Goal: Answer question/provide support: Share knowledge or assist other users

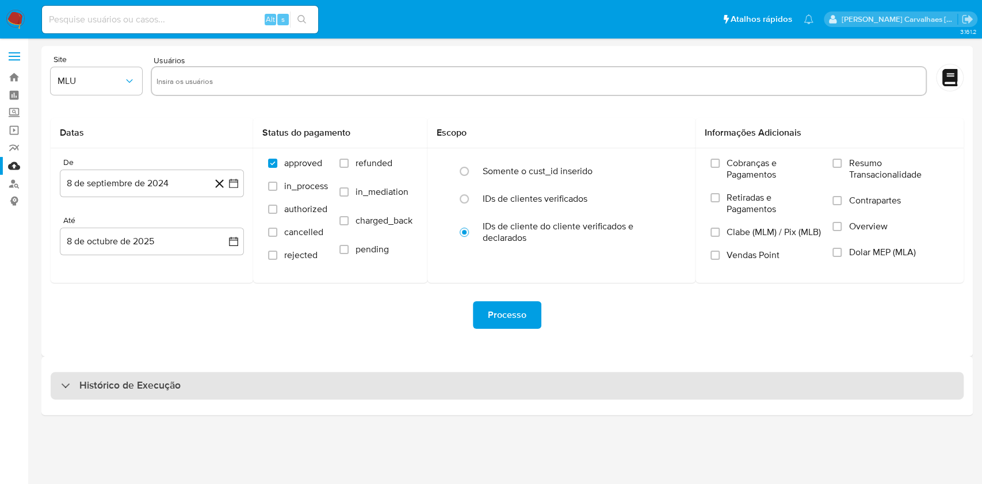
click at [113, 388] on h3 "Histórico de Execução" at bounding box center [129, 386] width 101 height 14
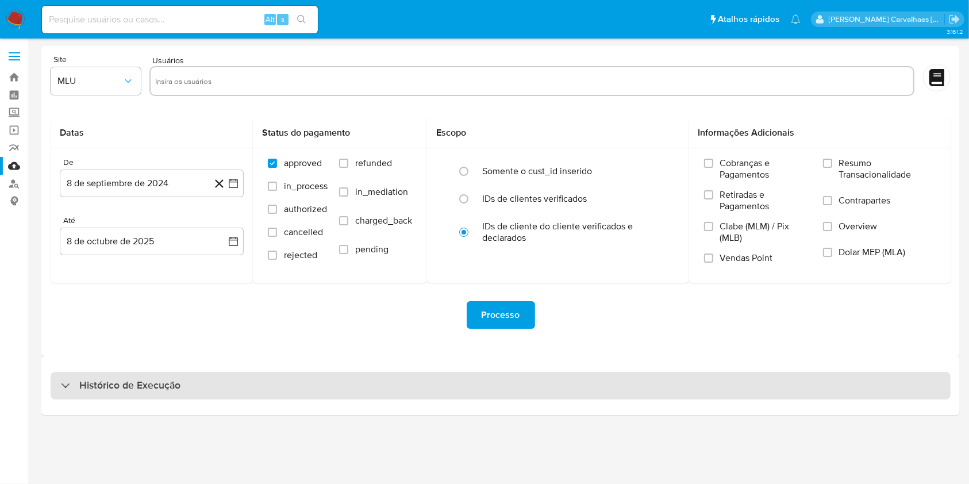
select select "10"
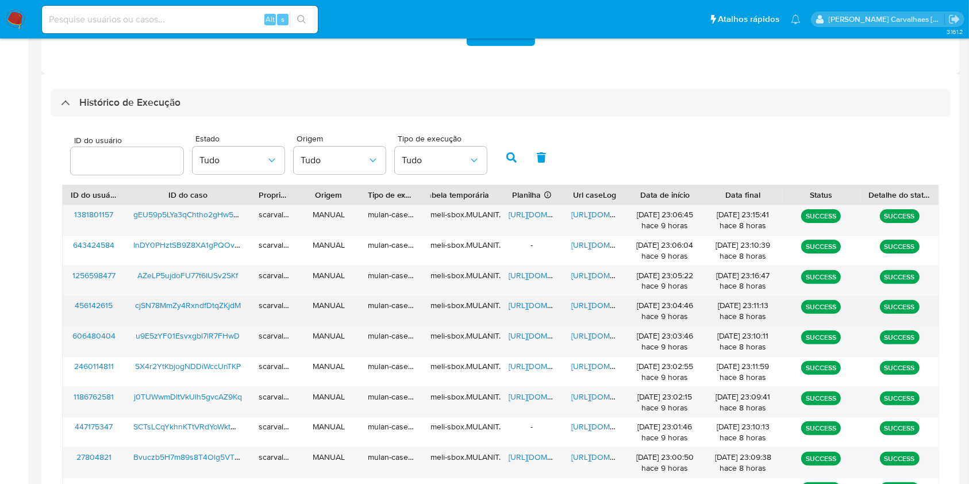
scroll to position [306, 0]
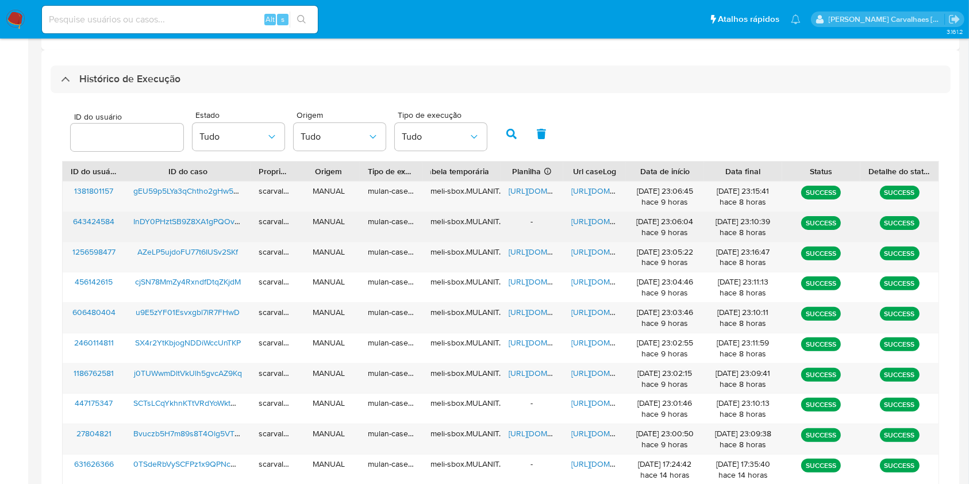
click at [593, 218] on span "https://docs.google.com/document/d/1hTjC7pht-0U4GyHtRo1KWhokBkoFY4ScKKVTTiBwOM0…" at bounding box center [611, 221] width 79 height 11
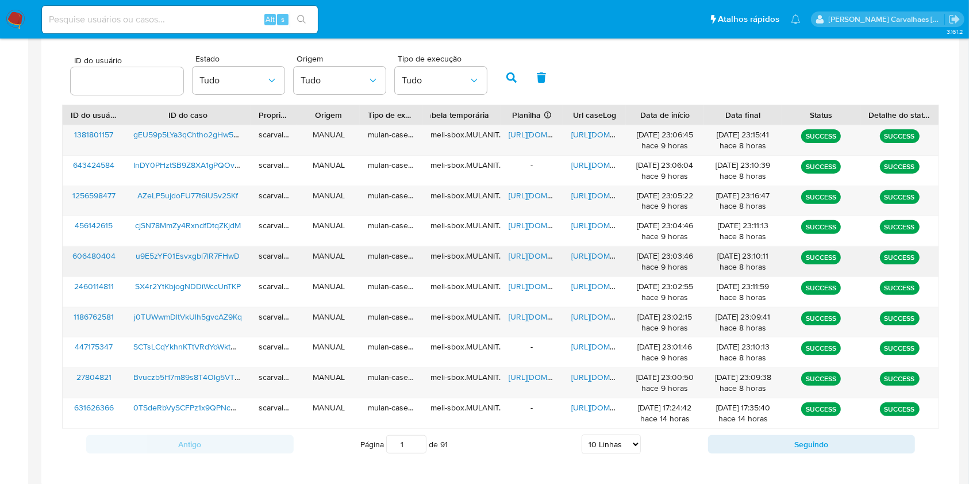
scroll to position [383, 0]
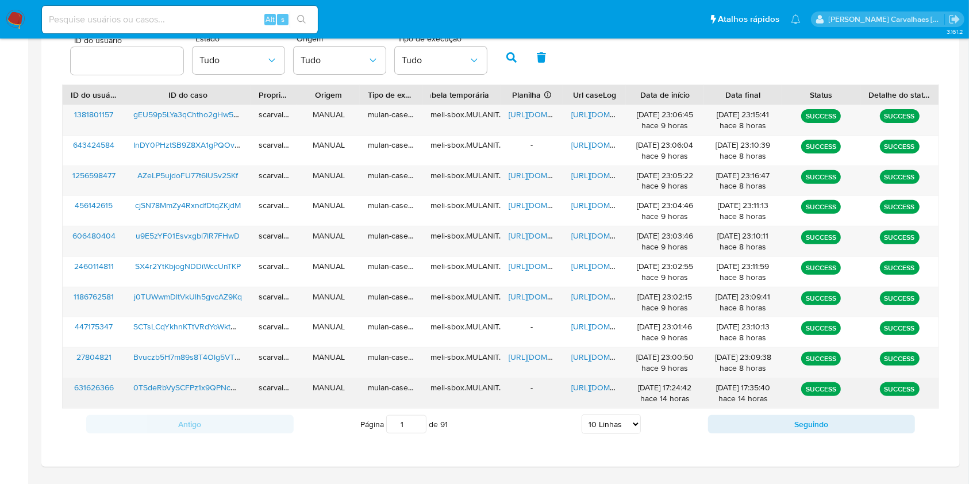
click at [592, 390] on span "https://docs.google.com/document/d/1ZPrQpP-tVb8yQhtfpwh9BkCqGmyVCJUlZldvftesaKw…" at bounding box center [611, 387] width 79 height 11
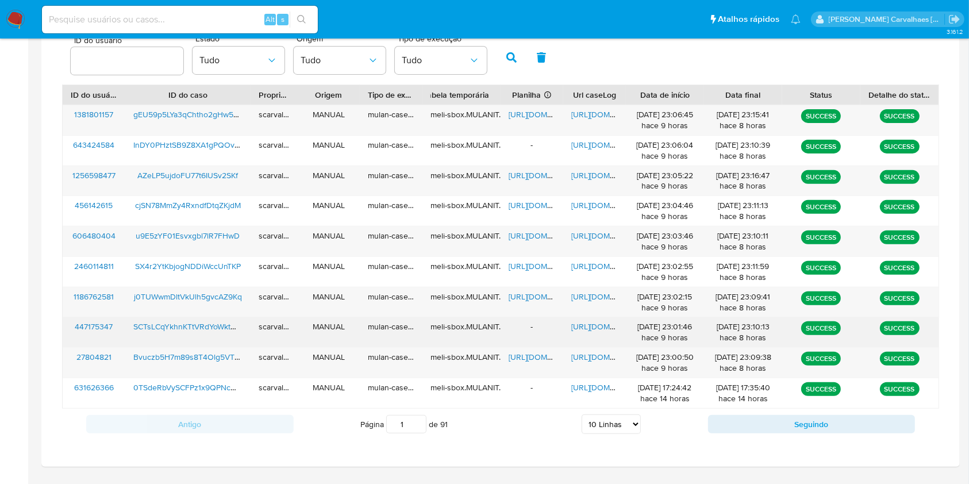
click at [601, 326] on span "https://docs.google.com/document/d/1-KRao0axTxx_6h_2wbZQNWHmwkIJXWfJt4mTpdGJST8…" at bounding box center [611, 326] width 79 height 11
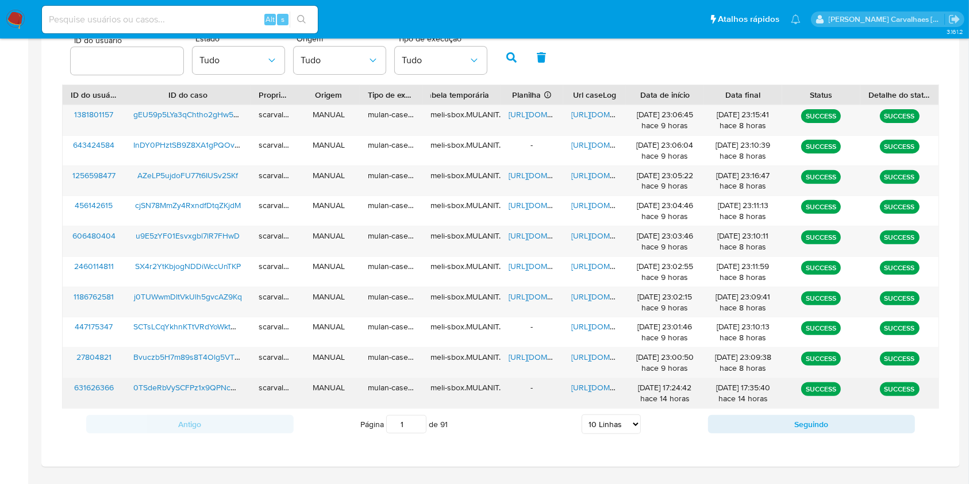
click at [593, 386] on span "https://docs.google.com/document/d/1ZPrQpP-tVb8yQhtfpwh9BkCqGmyVCJUlZldvftesaKw…" at bounding box center [611, 387] width 79 height 11
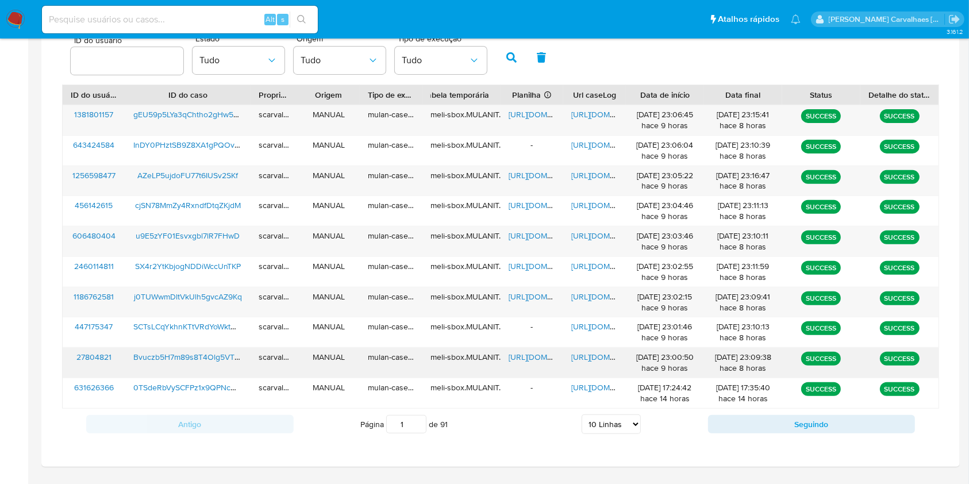
click at [590, 355] on span "https://docs.google.com/document/d/1m6R8XexQr8JQafSJKcA9i0HFF7IfaZrjeuya-czq0GY…" at bounding box center [611, 356] width 79 height 11
click at [593, 356] on span "https://docs.google.com/document/d/1m6R8XexQr8JQafSJKcA9i0HFF7IfaZrjeuya-czq0GY…" at bounding box center [611, 356] width 79 height 11
click at [584, 296] on span "https://docs.google.com/document/d/1r9S1y1yvhnte4KzrYh6DQULbVSwj275bRVJy5PrQwJ0…" at bounding box center [611, 296] width 79 height 11
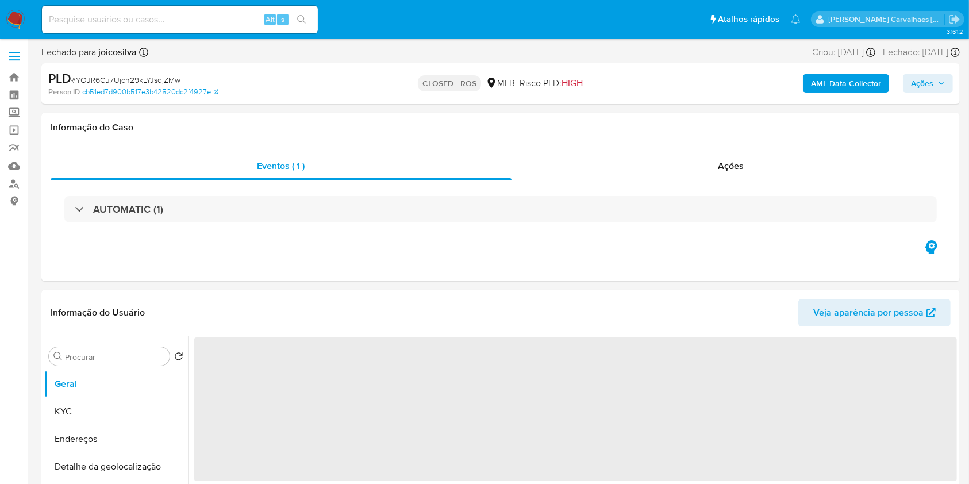
click at [11, 21] on img at bounding box center [16, 20] width 20 height 20
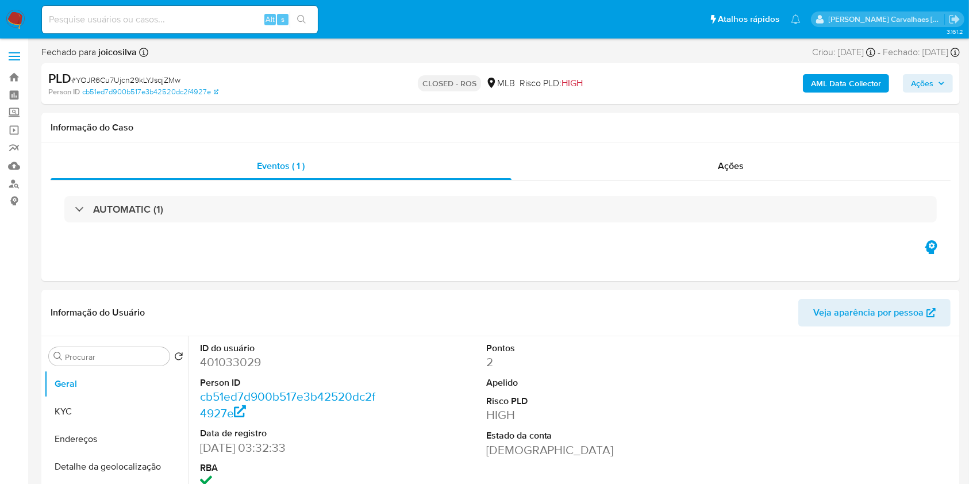
click at [11, 21] on img at bounding box center [16, 20] width 20 height 20
select select "10"
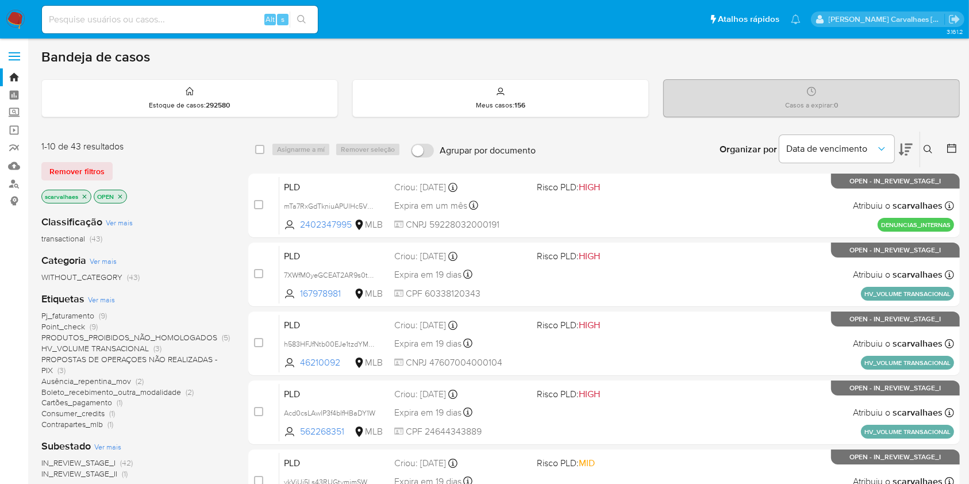
click at [97, 415] on span "Consumer_credits" at bounding box center [72, 413] width 63 height 11
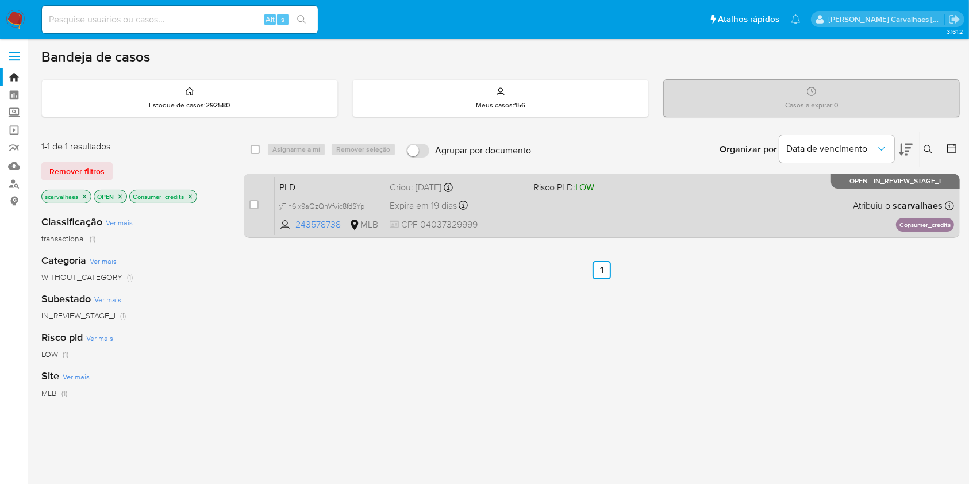
click at [562, 217] on div "PLD yTln6lx9aQzQnVfvic8fdSYp 243578738 MLB Risco PLD: LOW Criou: 12/09/2025 Cri…" at bounding box center [615, 206] width 680 height 58
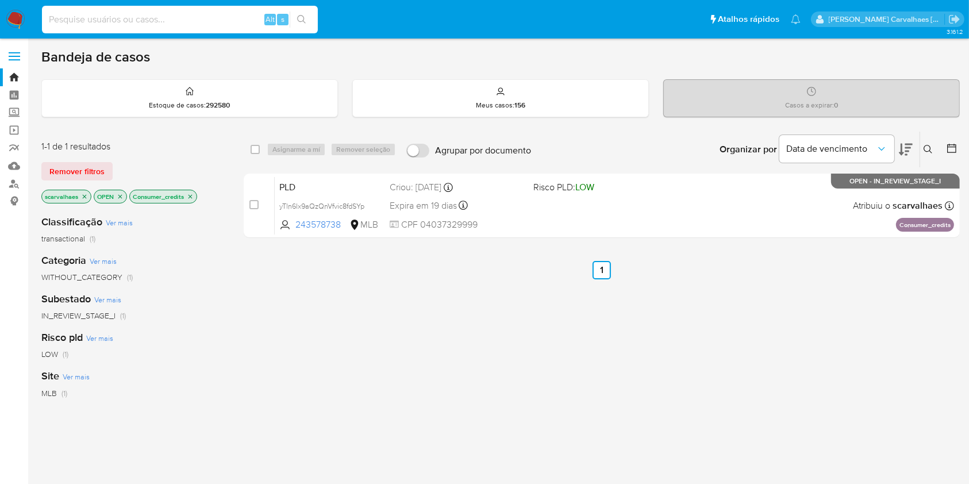
click at [148, 20] on input at bounding box center [180, 19] width 276 height 15
paste input "SCTsLCqYkhnKTtVRdYoWktWH"
type input "SCTsLCqYkhnKTtVRdYoWktWH"
click at [299, 11] on button "search-icon" at bounding box center [302, 19] width 24 height 16
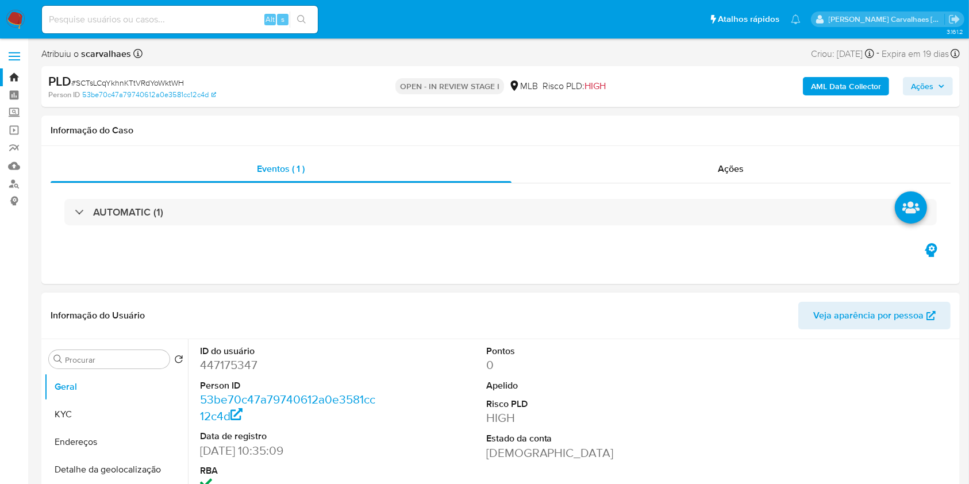
select select "10"
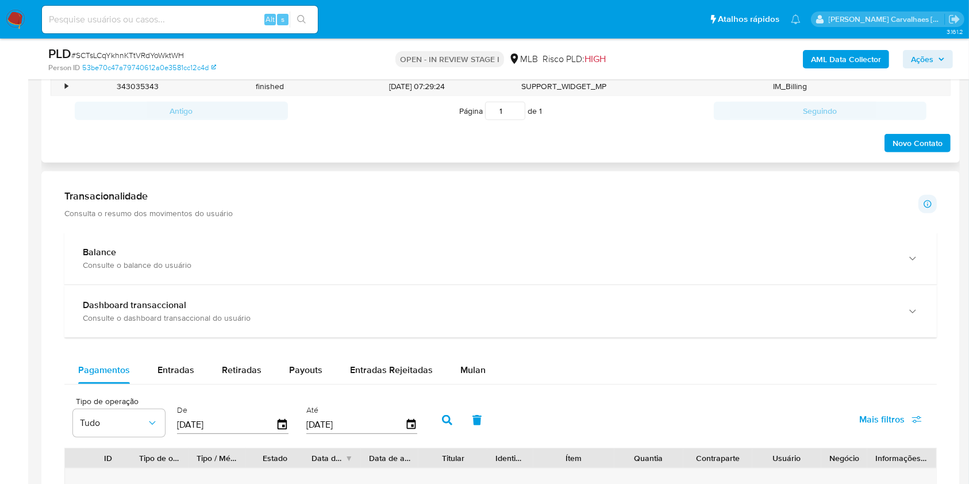
scroll to position [766, 0]
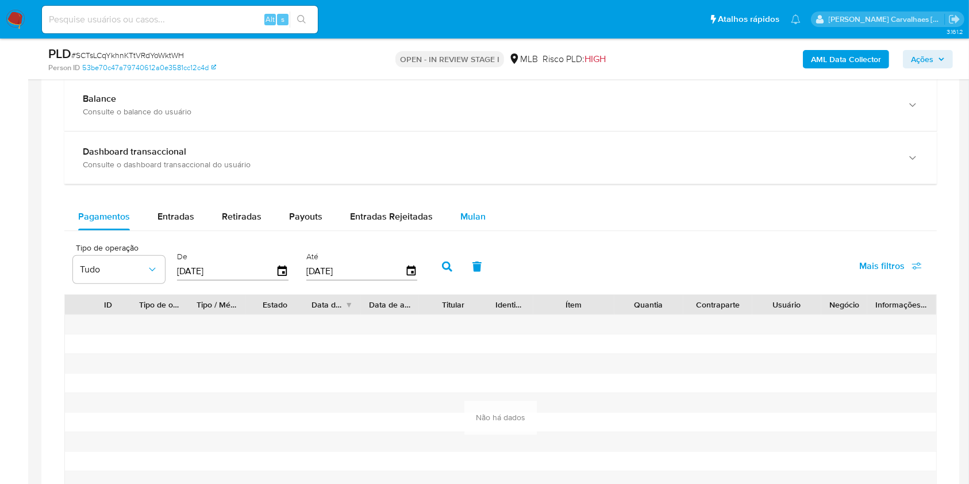
click at [474, 217] on span "Mulan" at bounding box center [473, 216] width 25 height 13
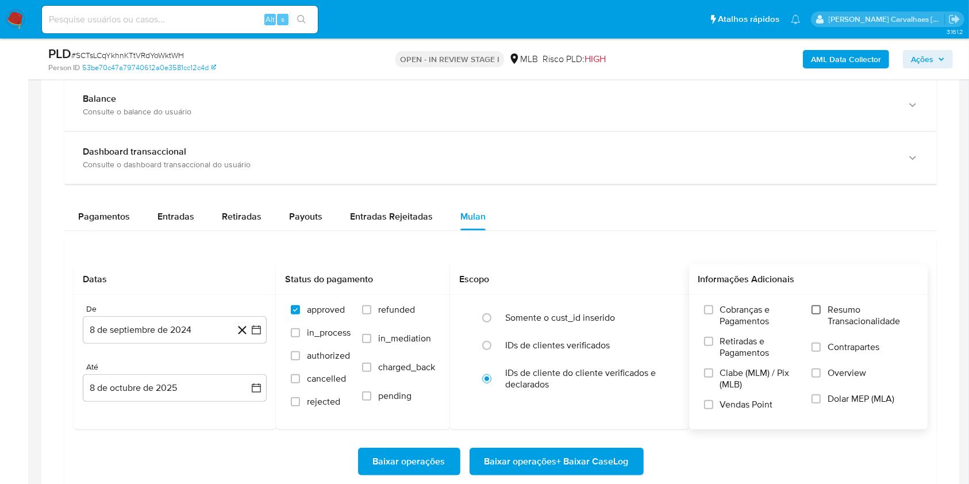
click at [814, 310] on input "Resumo Transacionalidade" at bounding box center [816, 309] width 9 height 9
click at [262, 325] on button "8 de septiembre de 2024" at bounding box center [175, 330] width 184 height 28
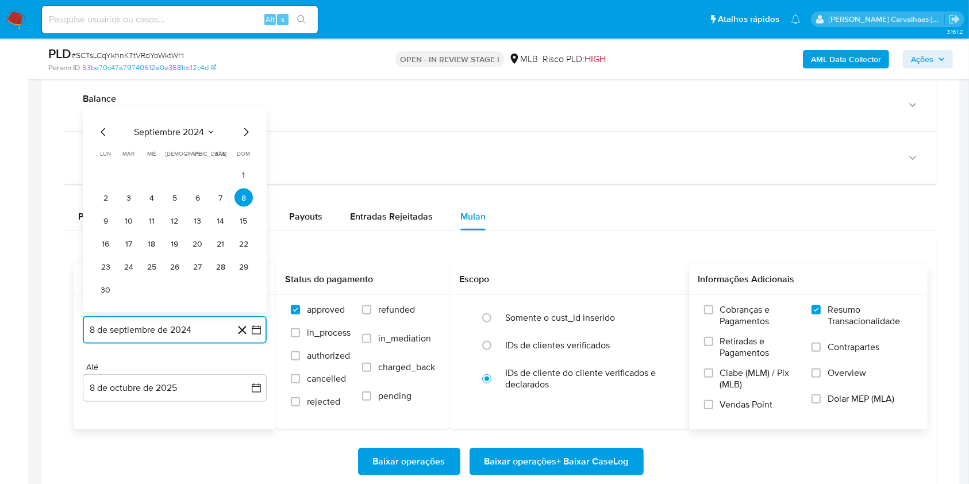
click at [248, 133] on icon "Mes siguiente" at bounding box center [246, 132] width 14 height 14
click at [244, 155] on icon "Mes siguiente" at bounding box center [246, 155] width 14 height 14
click at [244, 155] on span "dom" at bounding box center [243, 153] width 13 height 9
click at [242, 143] on div "diciembre 2024 diciembre 2024 lun lunes mar martes mié miércoles jue jueves vie…" at bounding box center [175, 212] width 156 height 174
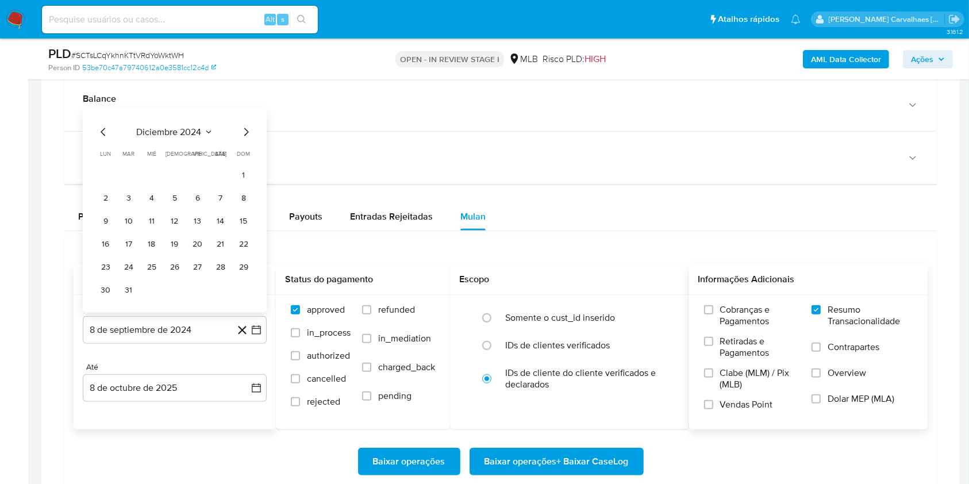
click at [242, 138] on icon "Mes siguiente" at bounding box center [246, 132] width 14 height 14
click at [242, 136] on div "enero 2025 enero 2025 lun lunes mar martes mié miércoles jue jueves vie viernes…" at bounding box center [175, 222] width 184 height 182
click at [244, 160] on icon "Mes siguiente" at bounding box center [246, 155] width 14 height 14
click at [244, 156] on icon "Mes siguiente" at bounding box center [246, 155] width 14 height 14
click at [244, 133] on icon "Mes siguiente" at bounding box center [246, 132] width 14 height 14
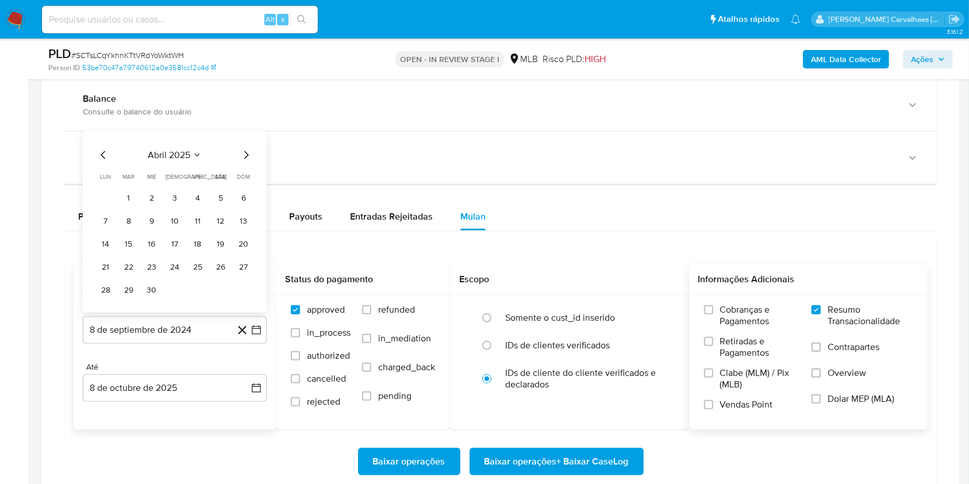
click at [243, 156] on icon "Mes siguiente" at bounding box center [246, 155] width 14 height 14
click at [243, 125] on icon "Mes siguiente" at bounding box center [246, 132] width 14 height 14
click at [244, 152] on icon "Mes siguiente" at bounding box center [246, 155] width 14 height 14
click at [243, 157] on icon "Mes siguiente" at bounding box center [246, 155] width 14 height 14
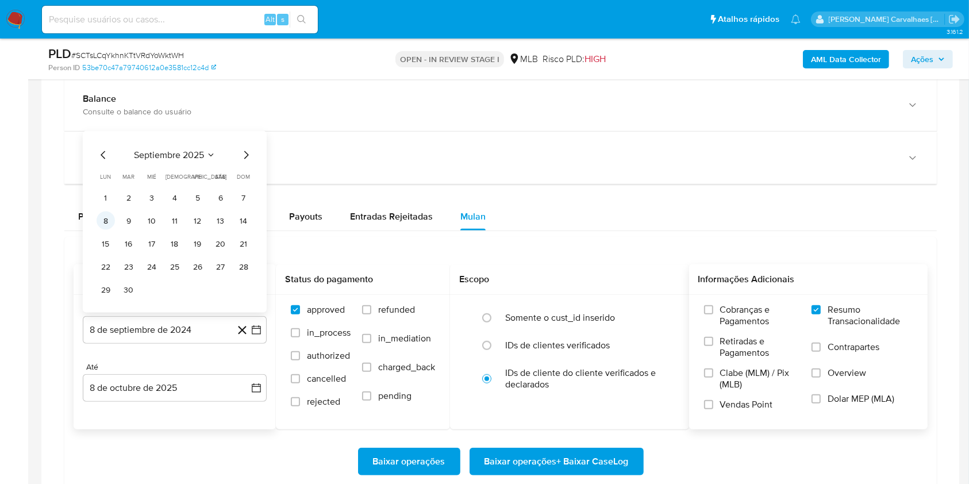
click at [108, 221] on button "8" at bounding box center [106, 221] width 18 height 18
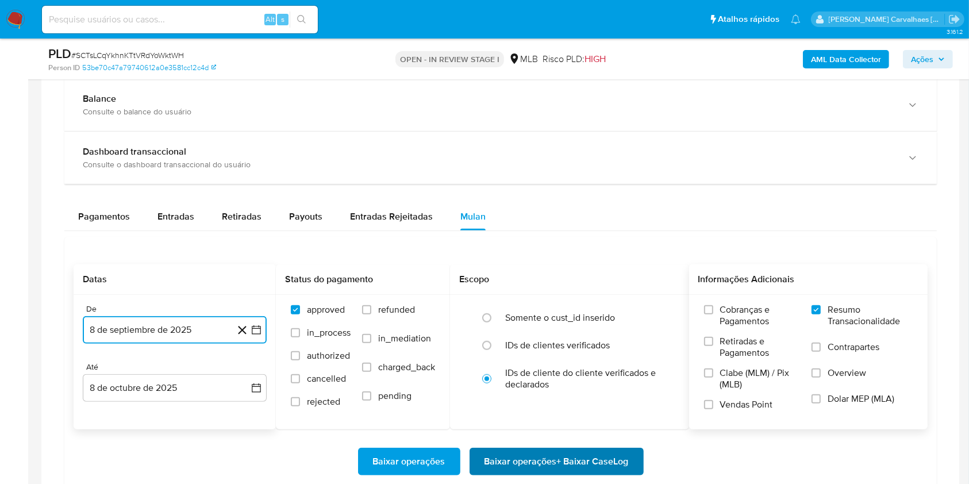
click at [510, 458] on span "Baixar operações + Baixar CaseLog" at bounding box center [557, 461] width 144 height 25
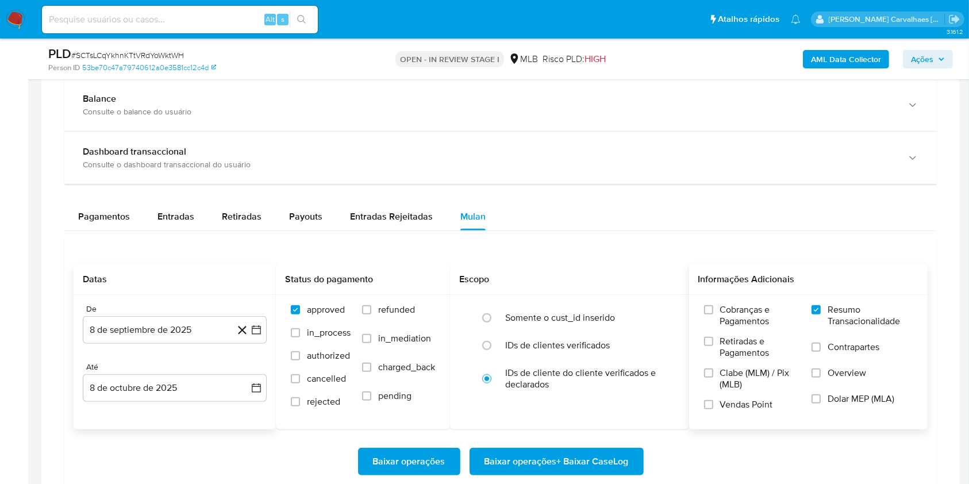
click at [162, 16] on input at bounding box center [180, 19] width 276 height 15
paste input "Bvuczb5H7m89s8T4Olg5VTZC"
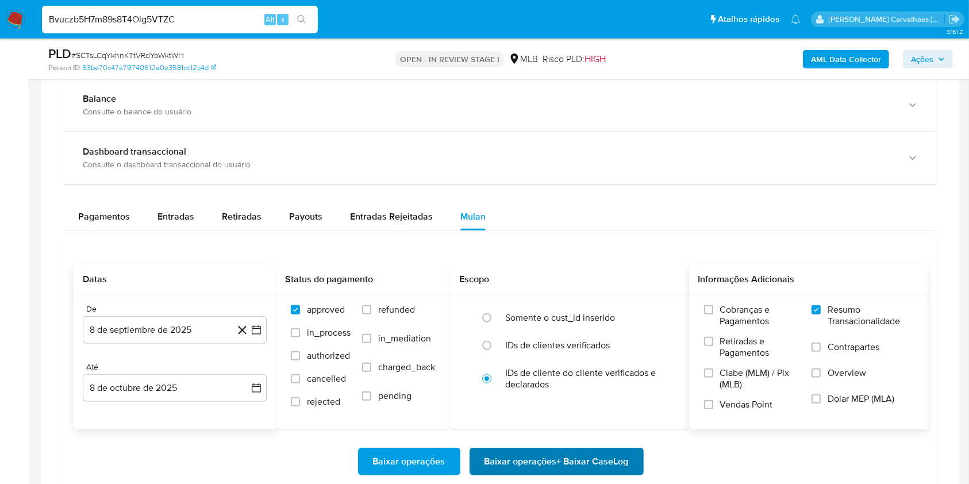
type input "Bvuczb5H7m89s8T4Olg5VTZC"
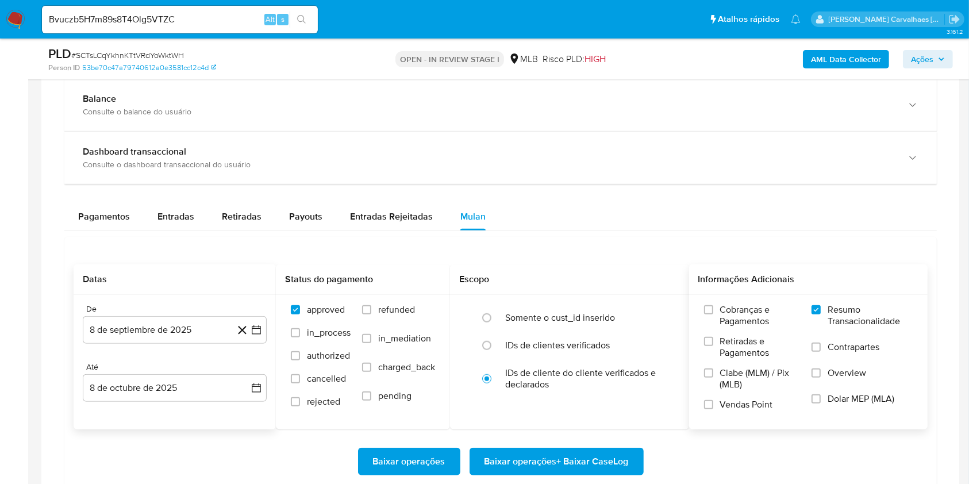
click at [523, 465] on span "Baixar operações + Baixar CaseLog" at bounding box center [557, 461] width 144 height 25
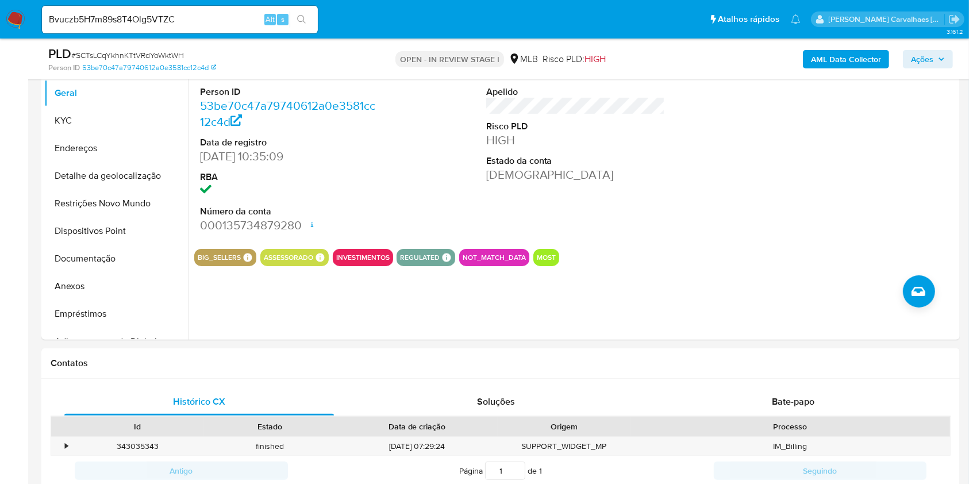
scroll to position [153, 0]
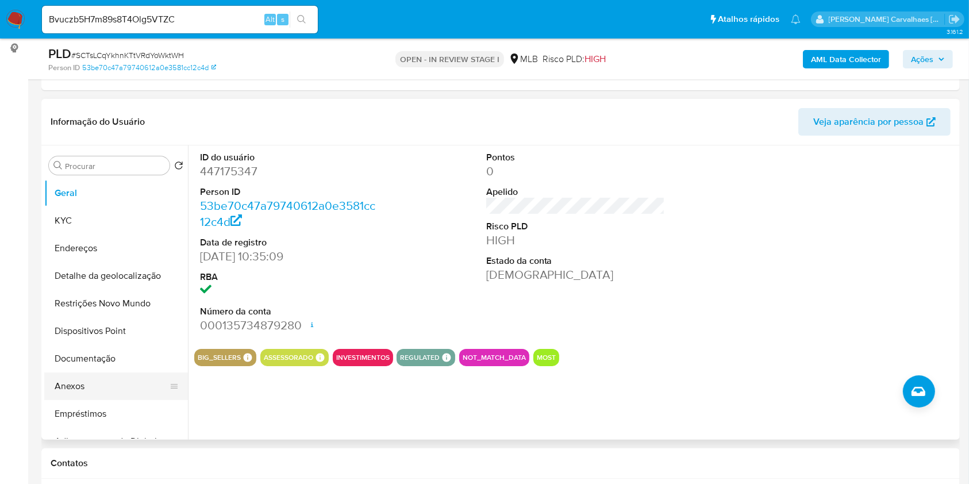
click at [89, 388] on button "Anexos" at bounding box center [111, 387] width 135 height 28
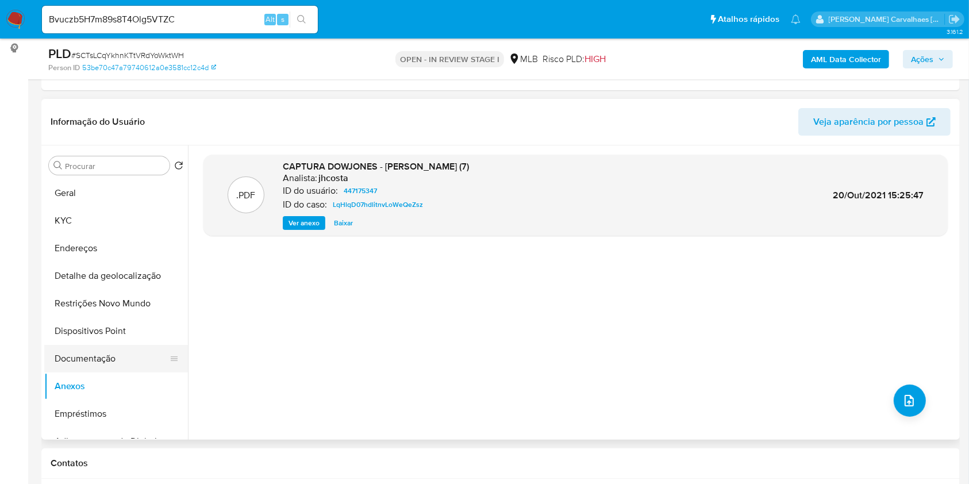
click at [87, 363] on button "Documentação" at bounding box center [111, 359] width 135 height 28
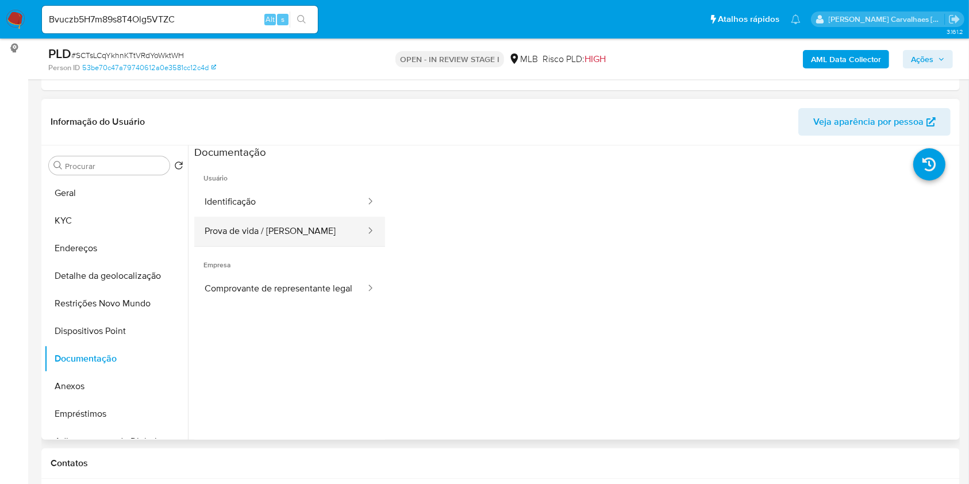
click at [282, 232] on button "Prova de vida / [PERSON_NAME]" at bounding box center [280, 231] width 172 height 29
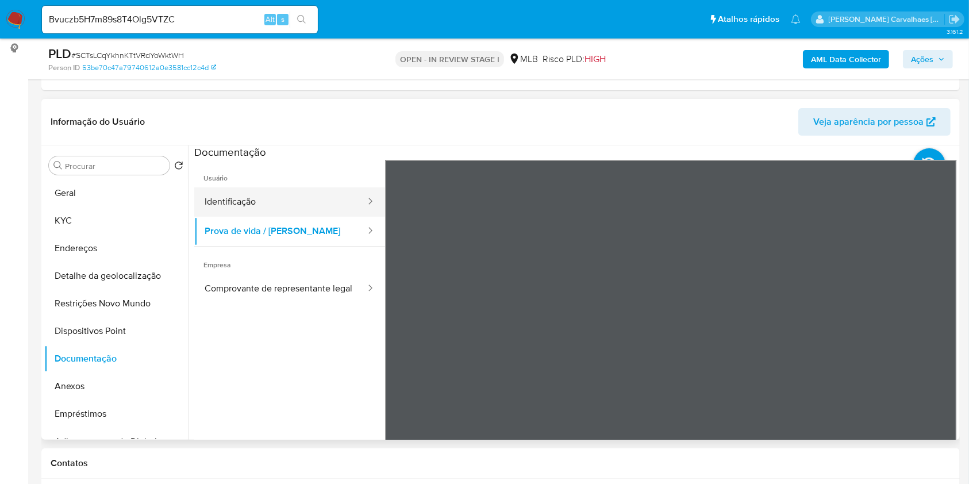
click at [244, 204] on button "Identificação" at bounding box center [280, 201] width 172 height 29
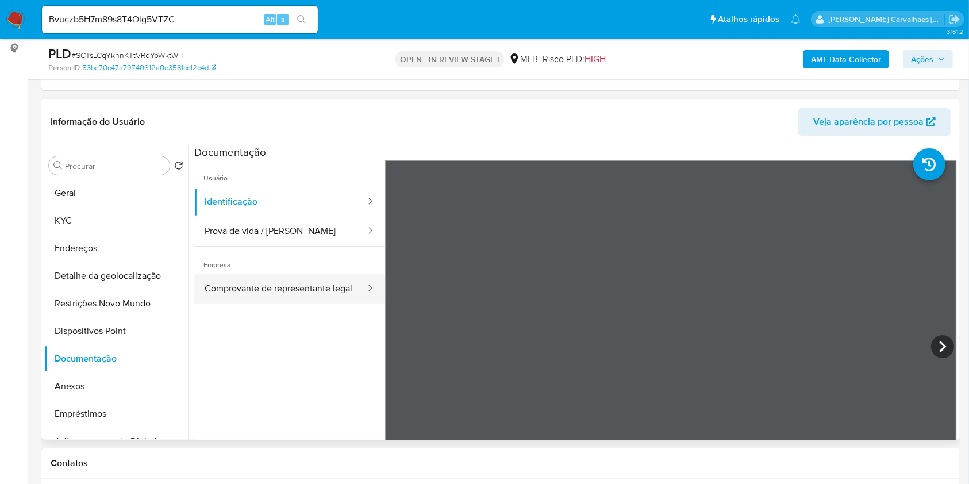
click at [292, 280] on button "Comprovante de representante legal" at bounding box center [280, 288] width 172 height 29
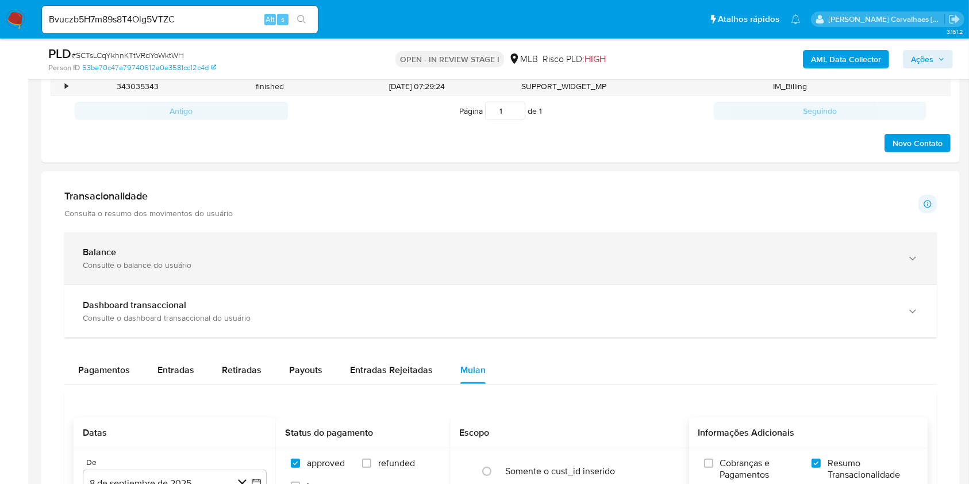
scroll to position [383, 0]
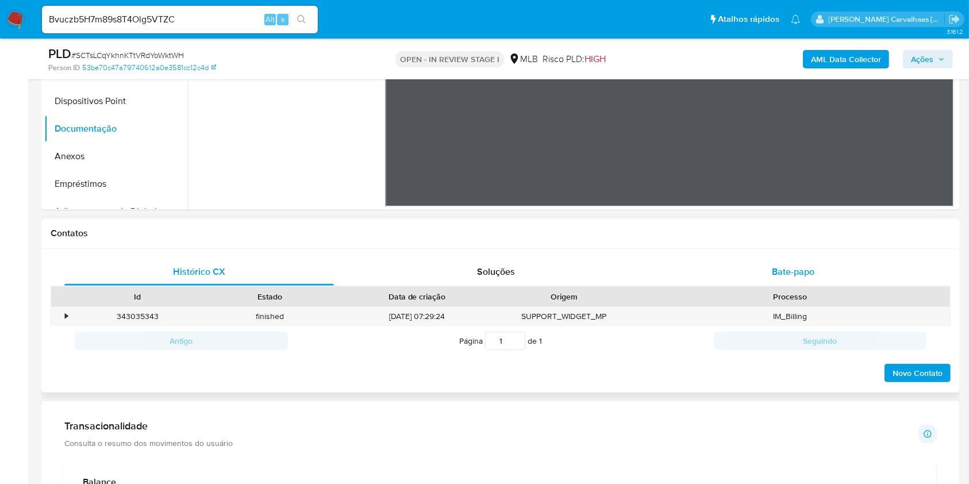
click at [784, 269] on span "Bate-papo" at bounding box center [793, 271] width 43 height 13
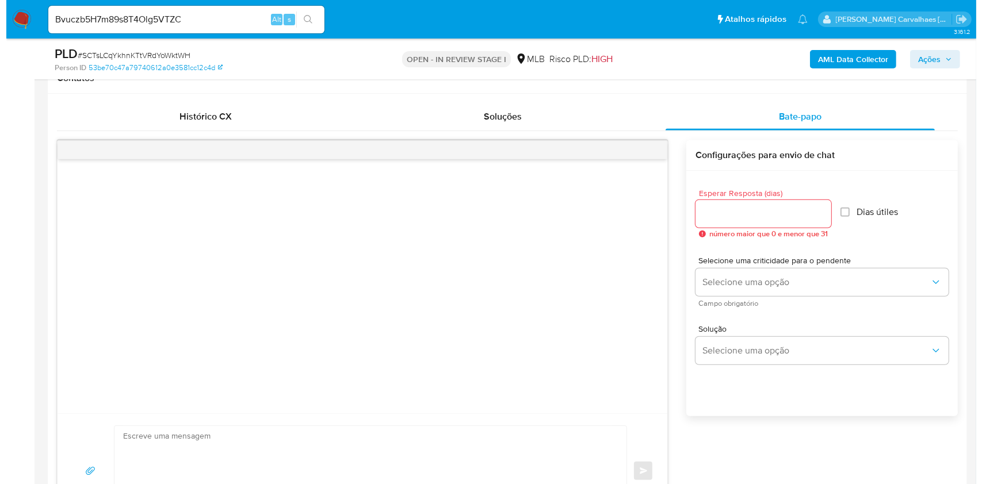
scroll to position [536, 0]
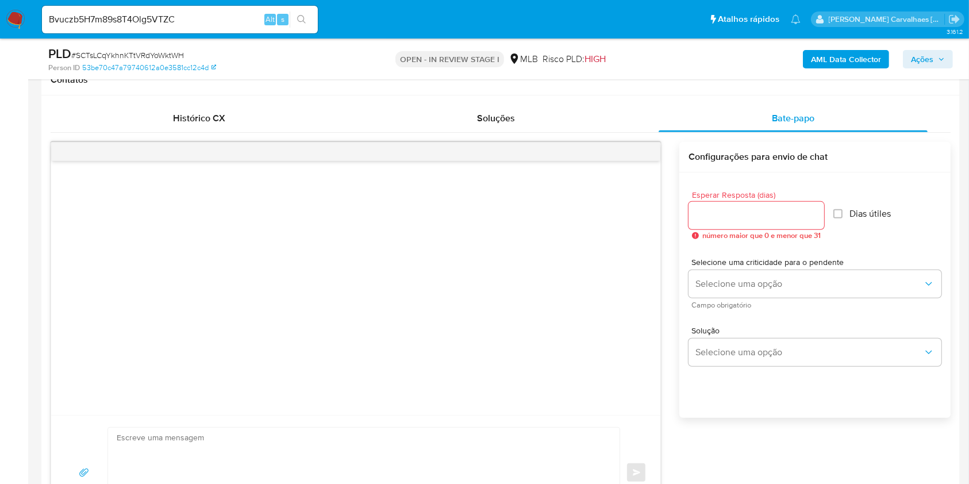
click at [801, 215] on input "Esperar Resposta (dias)" at bounding box center [757, 215] width 136 height 15
click at [814, 212] on input "1" at bounding box center [755, 215] width 132 height 15
click at [814, 212] on input "2" at bounding box center [755, 215] width 132 height 15
type input "3"
click at [814, 212] on input "3" at bounding box center [755, 215] width 132 height 15
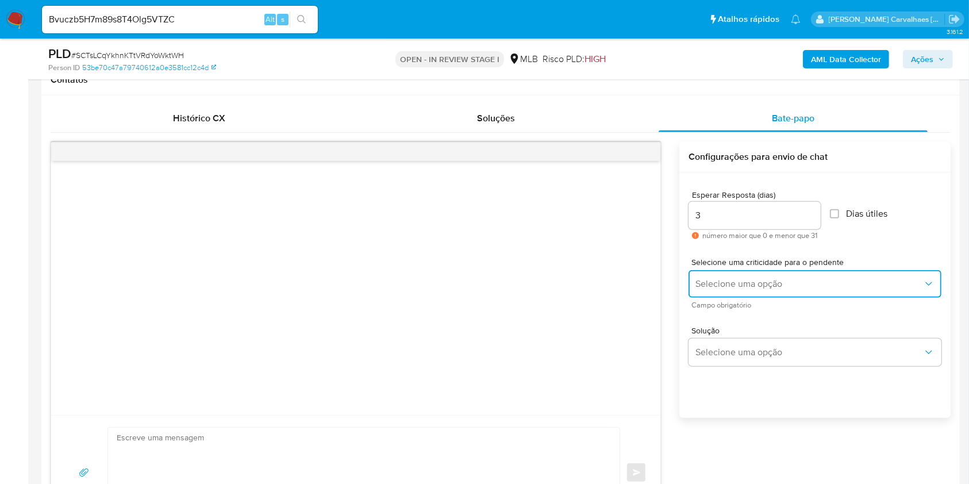
click at [799, 274] on button "Selecione uma opção" at bounding box center [815, 284] width 253 height 28
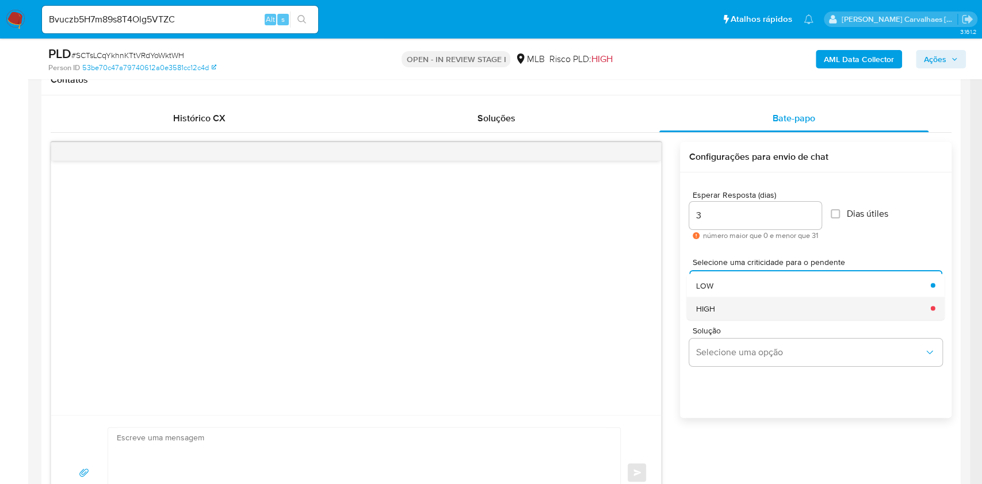
click at [767, 306] on div "HIGH" at bounding box center [810, 308] width 228 height 23
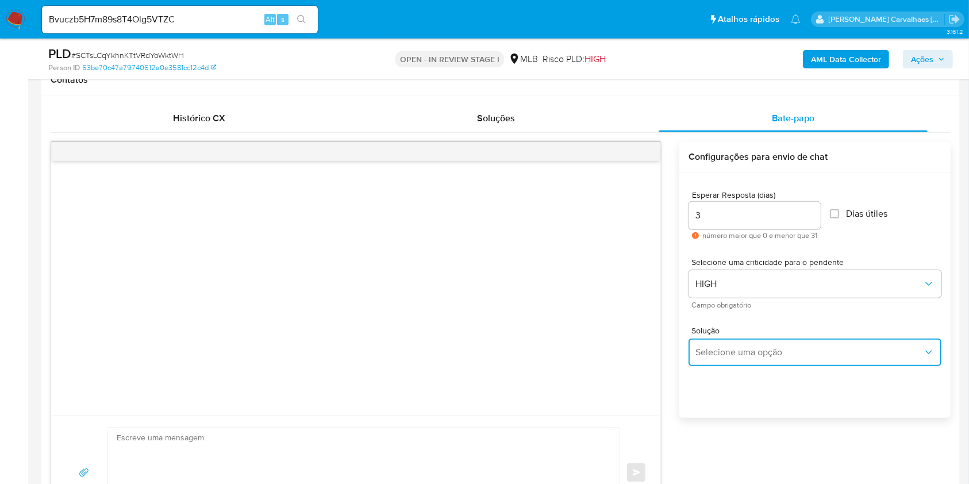
click at [782, 350] on span "Selecione uma opção" at bounding box center [810, 352] width 228 height 11
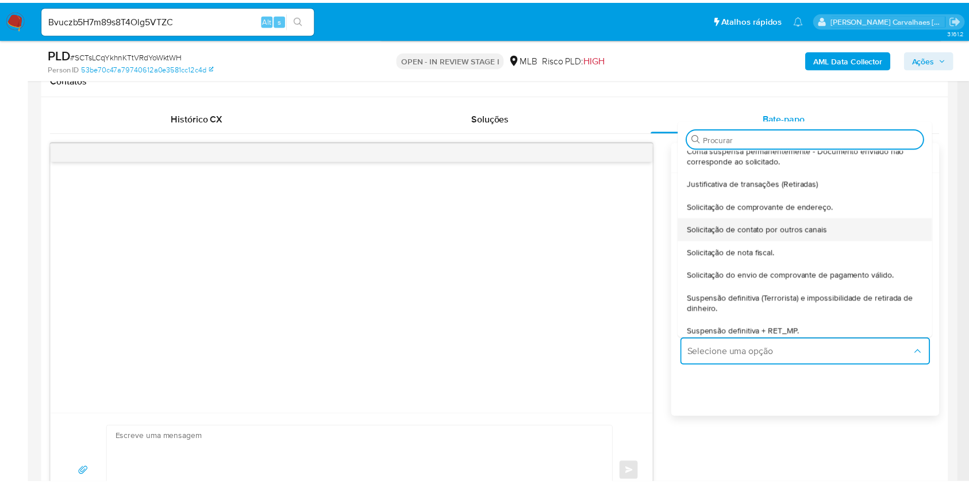
scroll to position [95, 0]
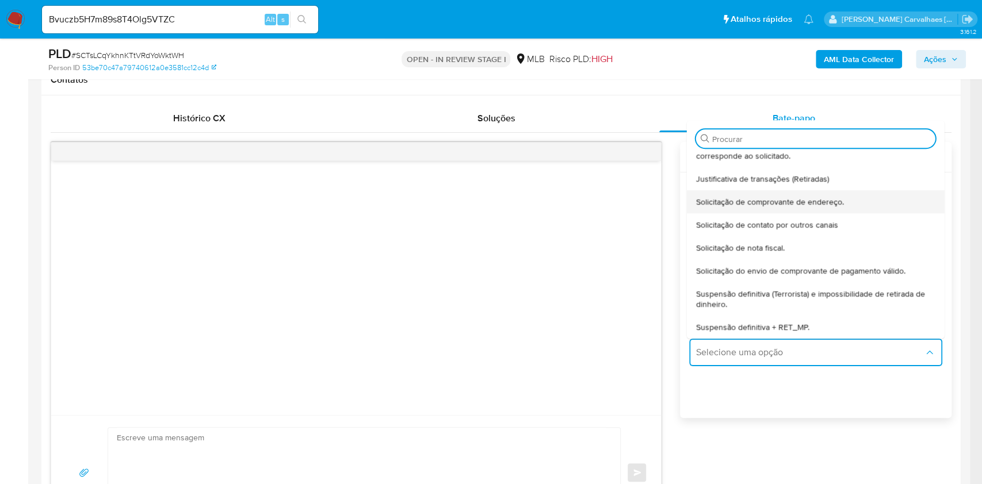
click at [761, 205] on span "Solicitação de comprovante de endereço." at bounding box center [770, 202] width 148 height 10
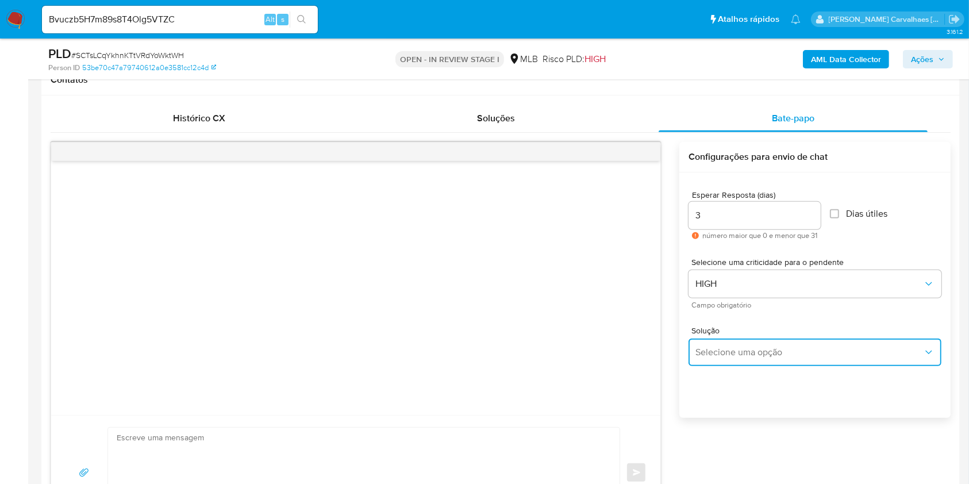
type textarea "Olá,Suspendemos a sua conta para uma verificação adicional de segurança.Como pa…"
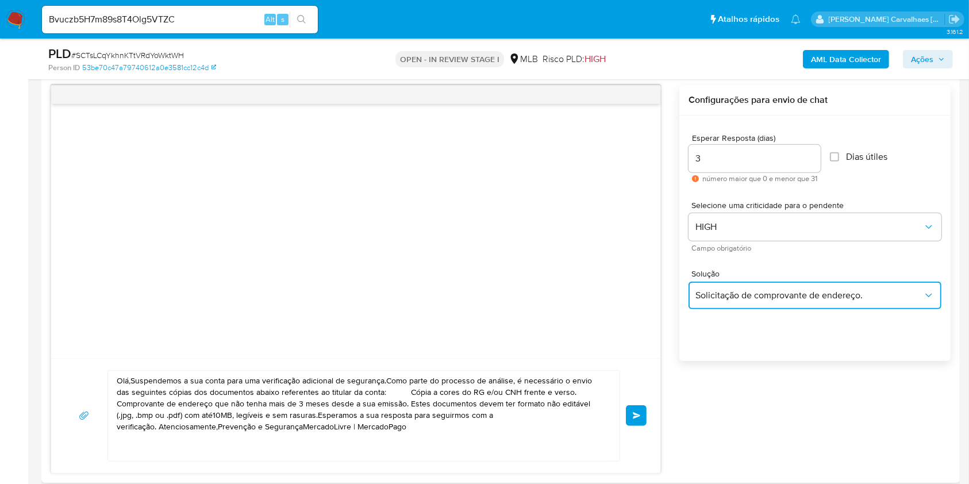
scroll to position [690, 0]
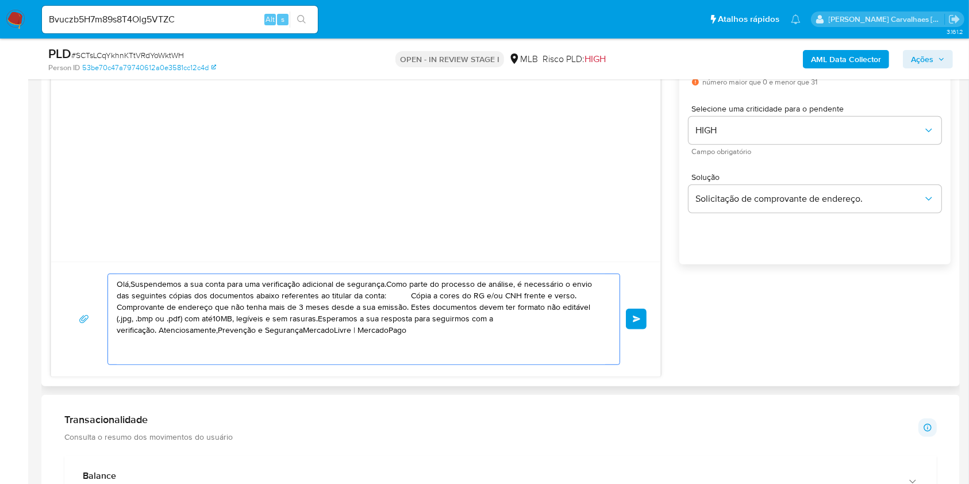
drag, startPoint x: 472, startPoint y: 331, endPoint x: 112, endPoint y: 223, distance: 376.4
click at [112, 223] on div "Olá,Suspendemos a sua conta para uma verificação adicional de segurança.Como pa…" at bounding box center [356, 183] width 611 height 389
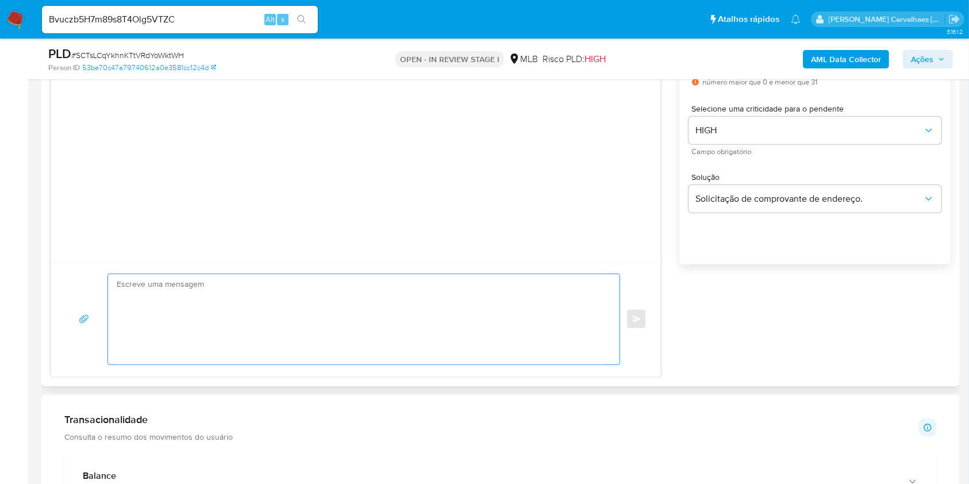
paste textarea "Olá! Estamos realizando uma verificação adicional de segurança em contas de usu…"
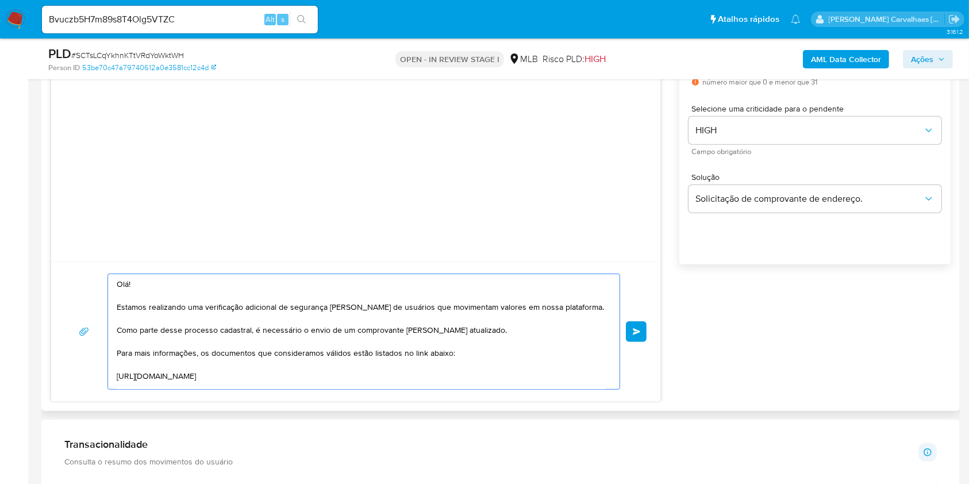
scroll to position [194, 0]
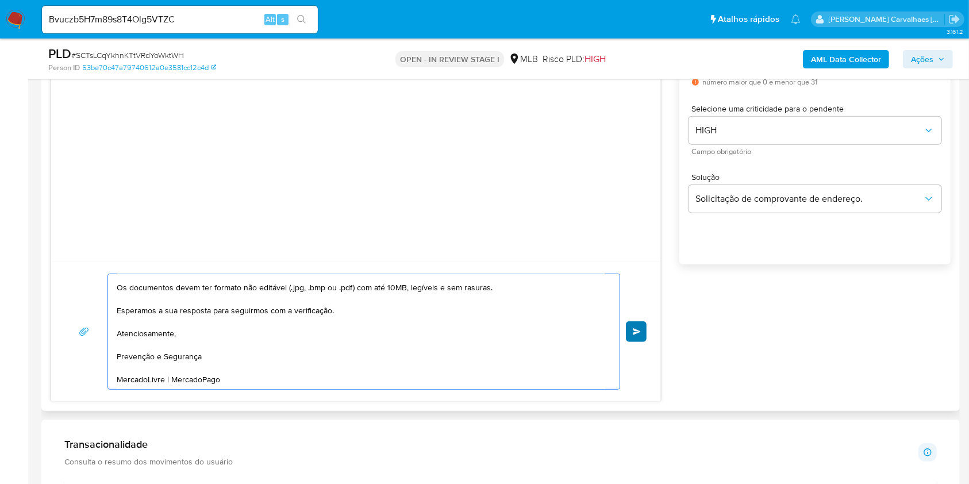
type textarea "Olá! Estamos realizando uma verificação adicional de segurança em contas de usu…"
click at [632, 335] on button "common.send" at bounding box center [636, 331] width 21 height 21
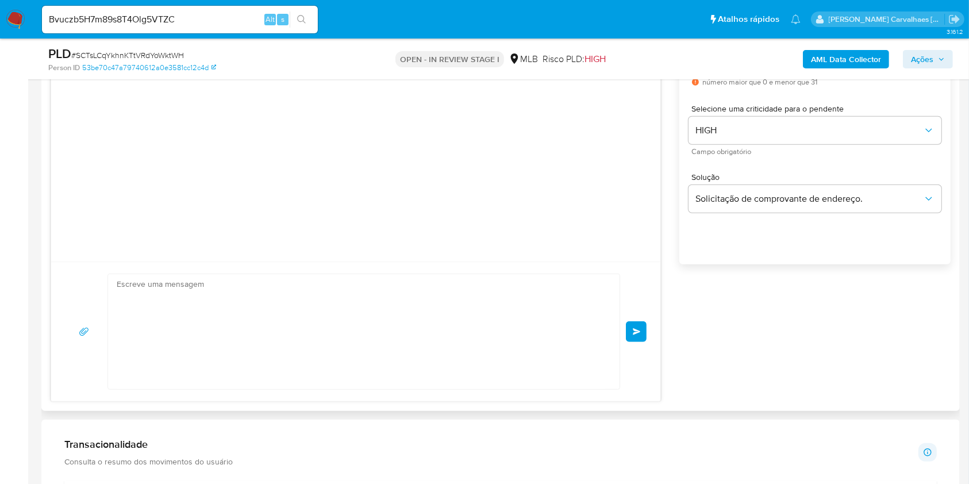
scroll to position [136, 0]
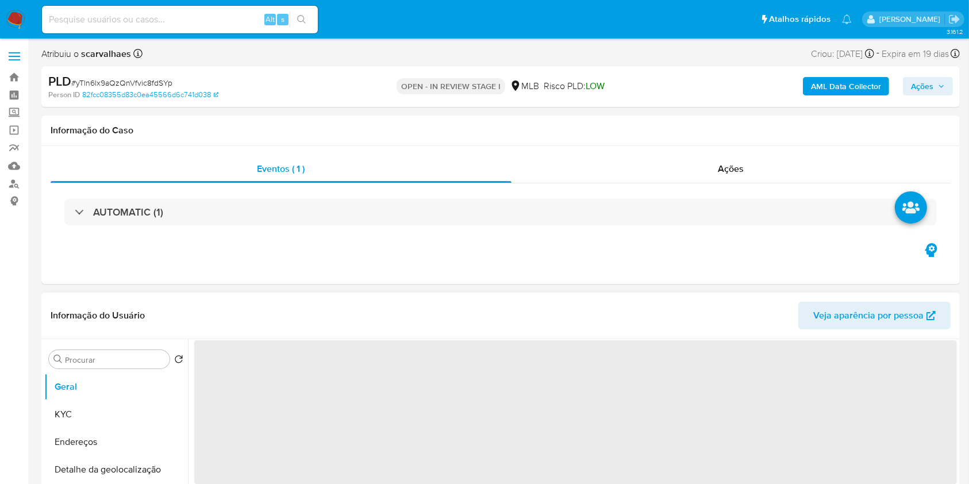
select select "10"
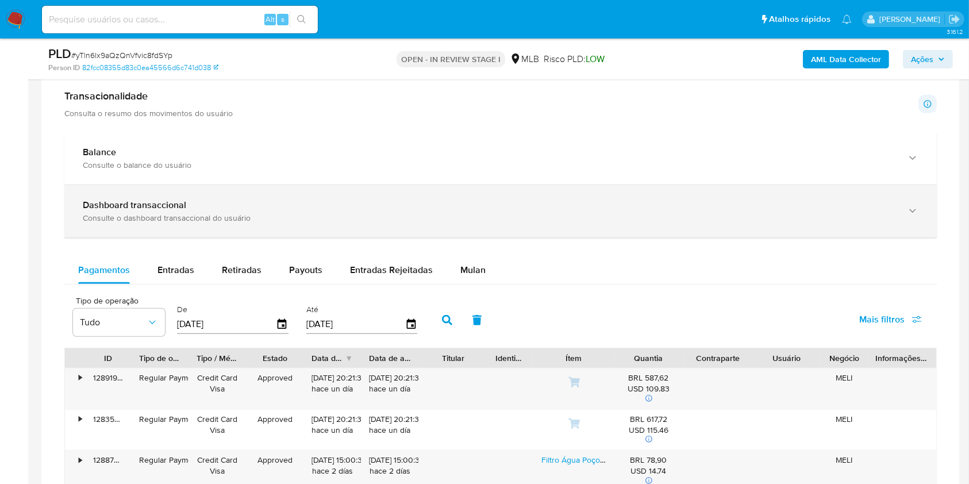
scroll to position [766, 0]
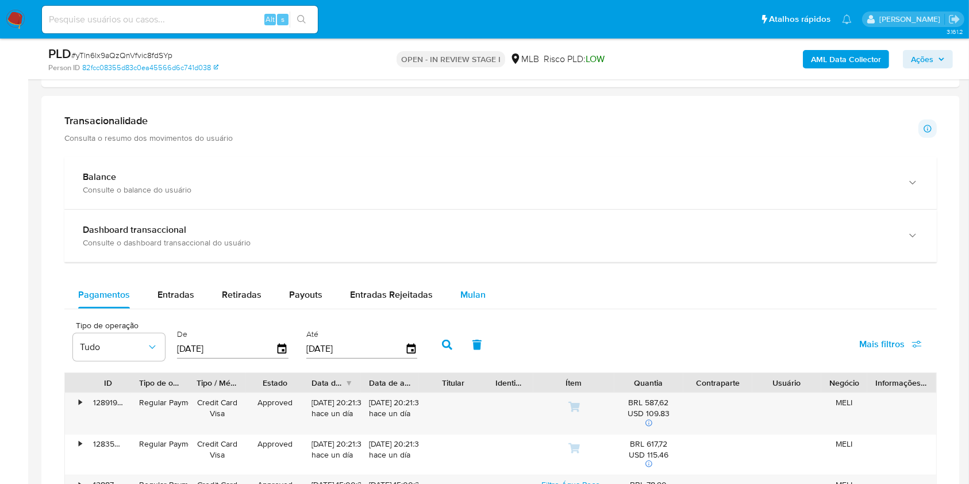
click at [466, 294] on span "Mulan" at bounding box center [473, 294] width 25 height 13
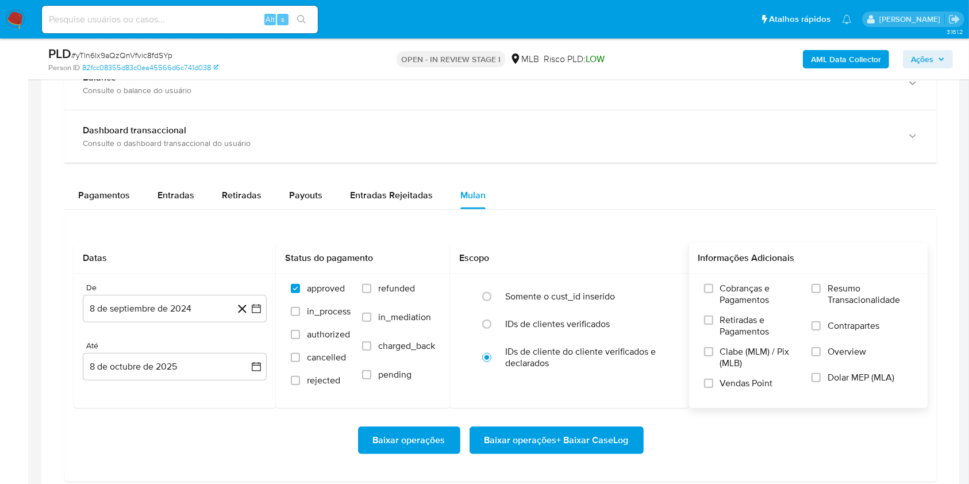
scroll to position [920, 0]
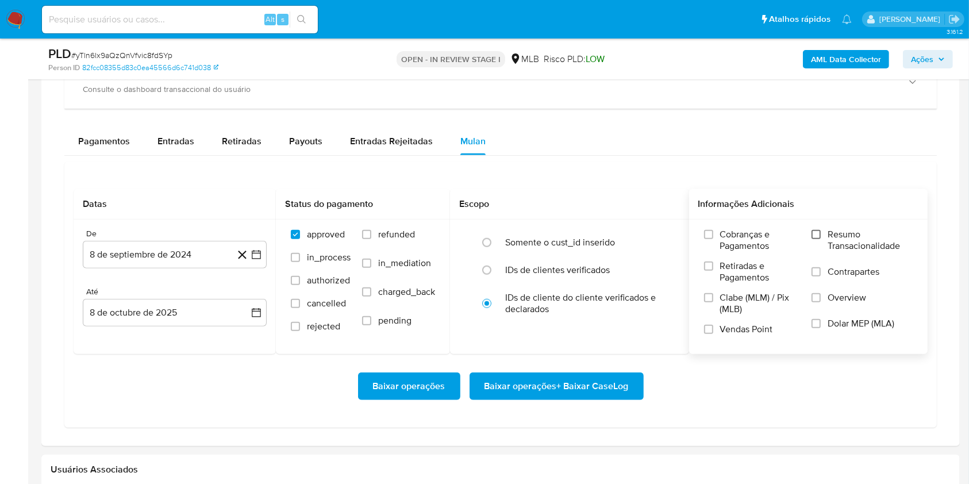
click at [819, 233] on input "Resumo Transacionalidade" at bounding box center [816, 234] width 9 height 9
click at [258, 255] on icon "button" at bounding box center [256, 254] width 11 height 11
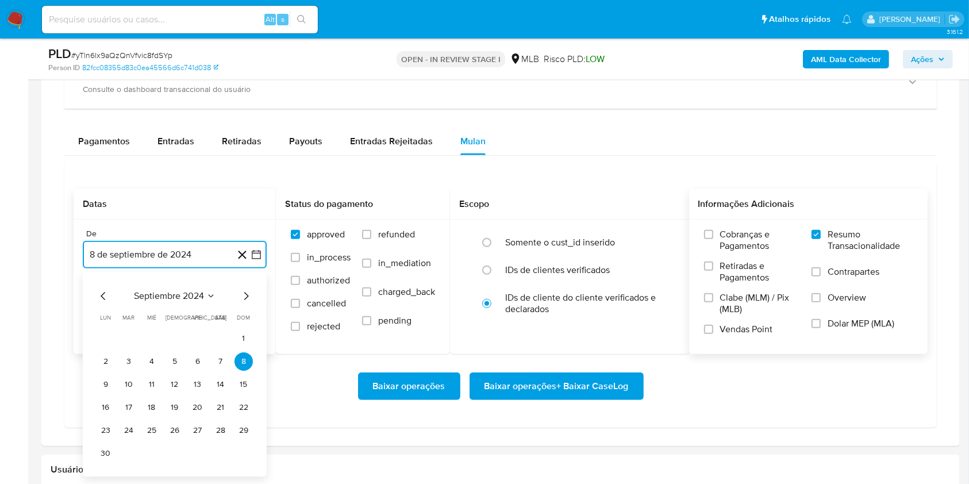
click at [245, 292] on icon "Mes siguiente" at bounding box center [246, 296] width 14 height 14
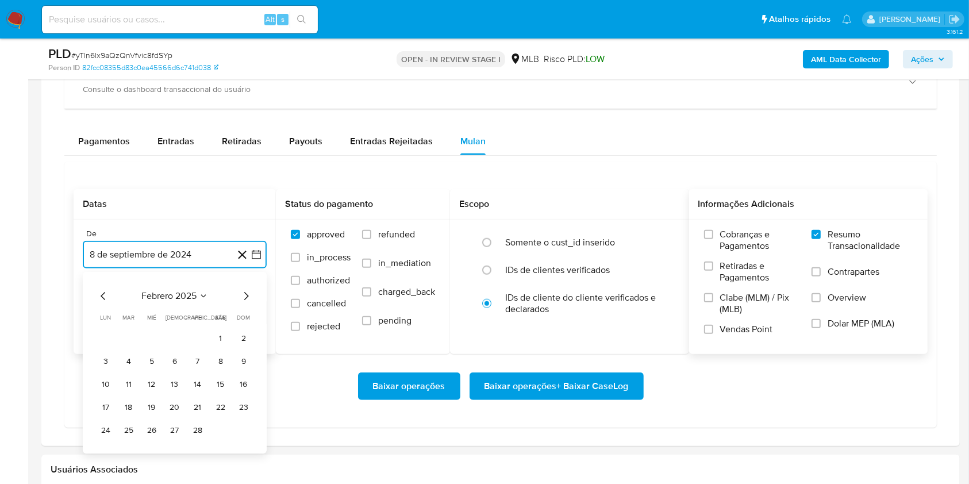
click at [245, 292] on icon "Mes siguiente" at bounding box center [246, 296] width 14 height 14
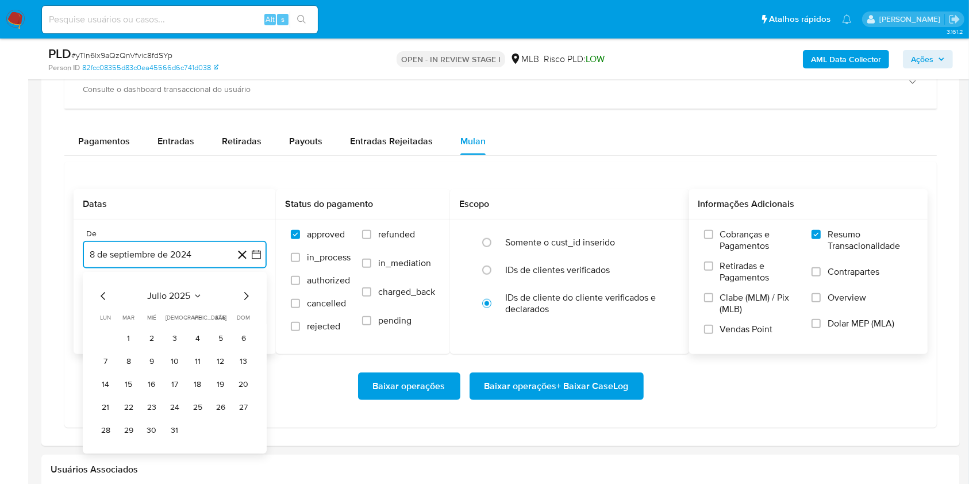
click at [245, 292] on icon "Mes siguiente" at bounding box center [246, 296] width 14 height 14
click at [104, 292] on icon "Mes anterior" at bounding box center [104, 296] width 14 height 14
click at [199, 363] on button "8" at bounding box center [198, 361] width 18 height 18
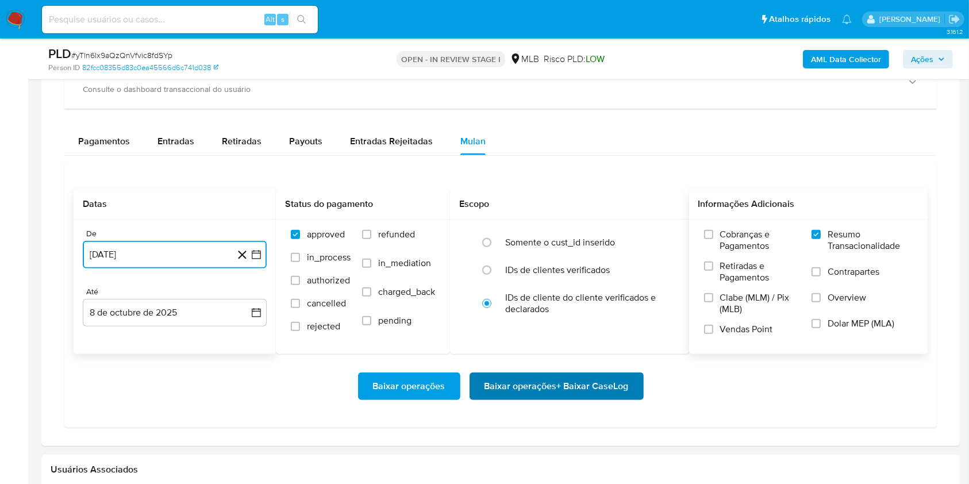
click at [539, 380] on span "Baixar operações + Baixar CaseLog" at bounding box center [557, 386] width 144 height 25
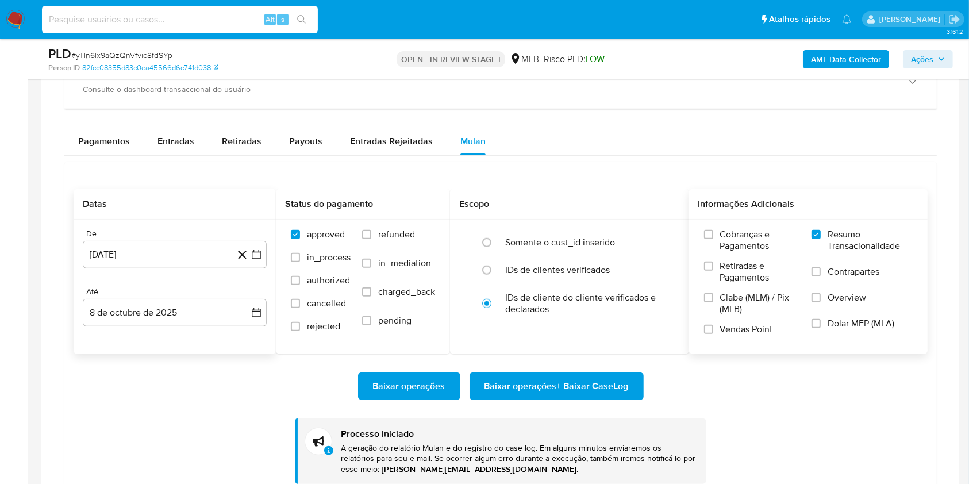
click at [156, 15] on input at bounding box center [180, 19] width 276 height 15
paste input "InDY0PHztSB9Z8XA1gPQOvRT"
type input "InDY0PHztSB9Z8XA1gPQOvRT"
click at [300, 16] on icon "search-icon" at bounding box center [301, 19] width 9 height 9
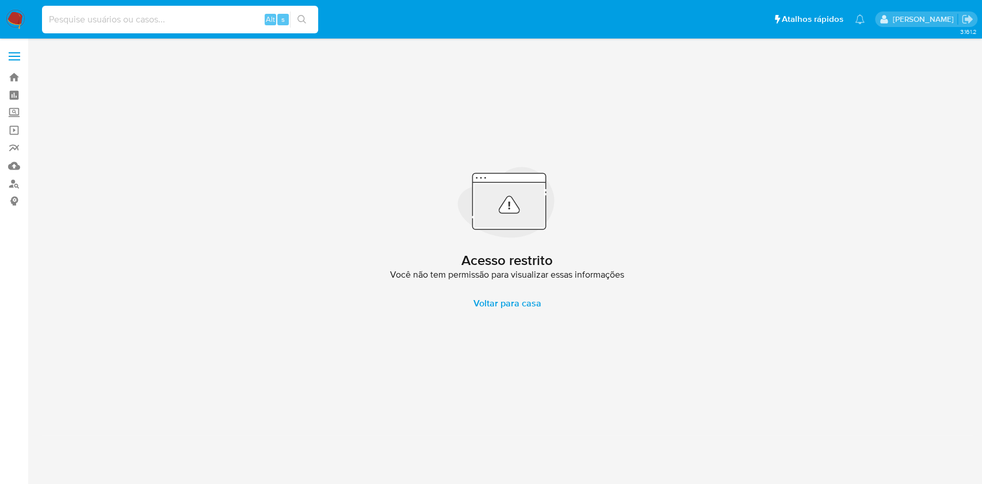
paste input "InDY0PHztSB9Z8XA1gPQOvRT"
click at [47, 17] on input "InDY0PHztSB9Z8XA1gPQOvRT" at bounding box center [180, 19] width 276 height 15
type input "InDY0PHztSB9Z8XA1gPQOvRT"
click at [303, 16] on icon "search-icon" at bounding box center [301, 19] width 9 height 9
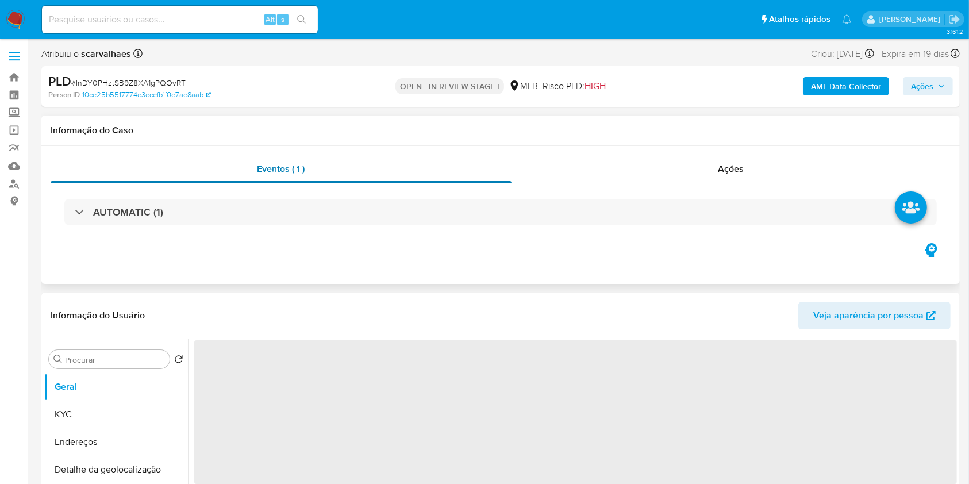
select select "10"
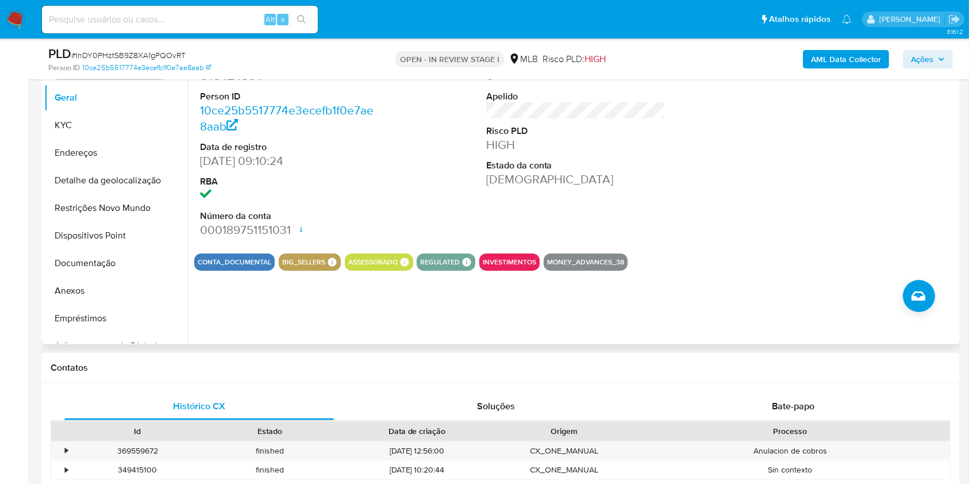
scroll to position [306, 0]
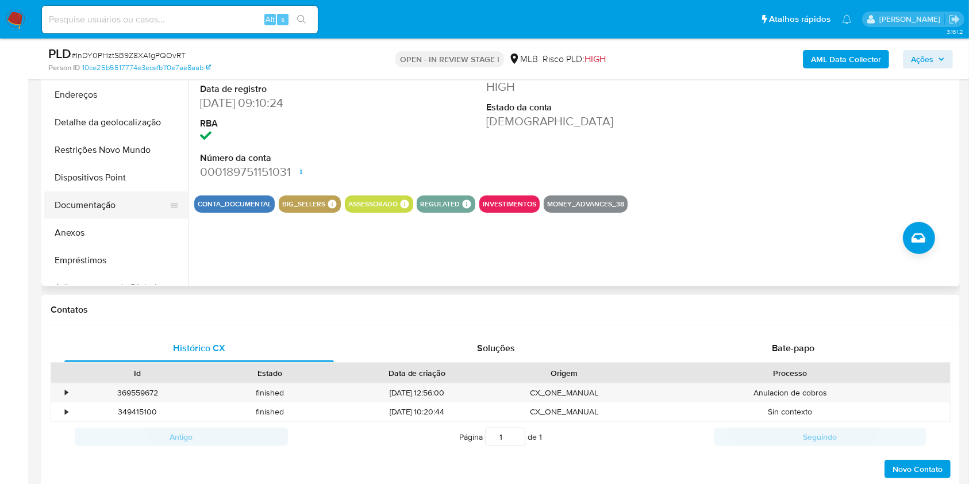
click at [105, 209] on button "Documentação" at bounding box center [111, 205] width 135 height 28
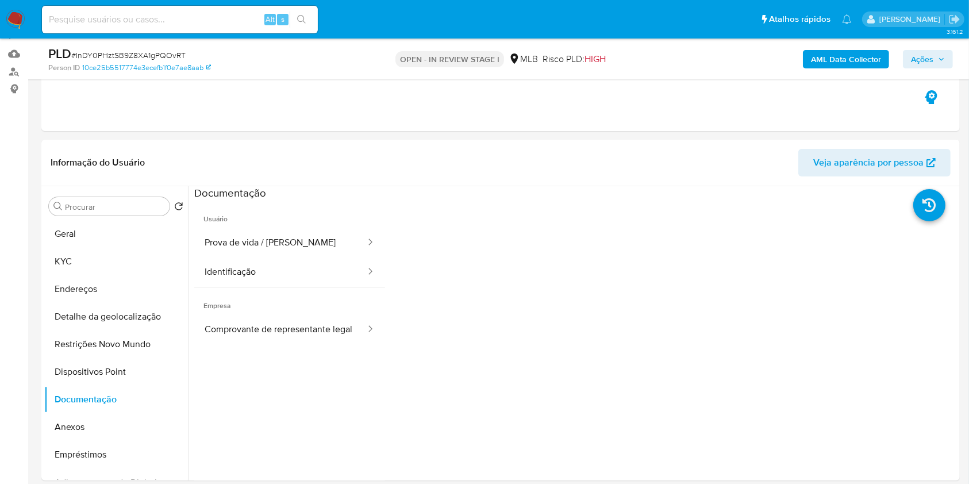
scroll to position [76, 0]
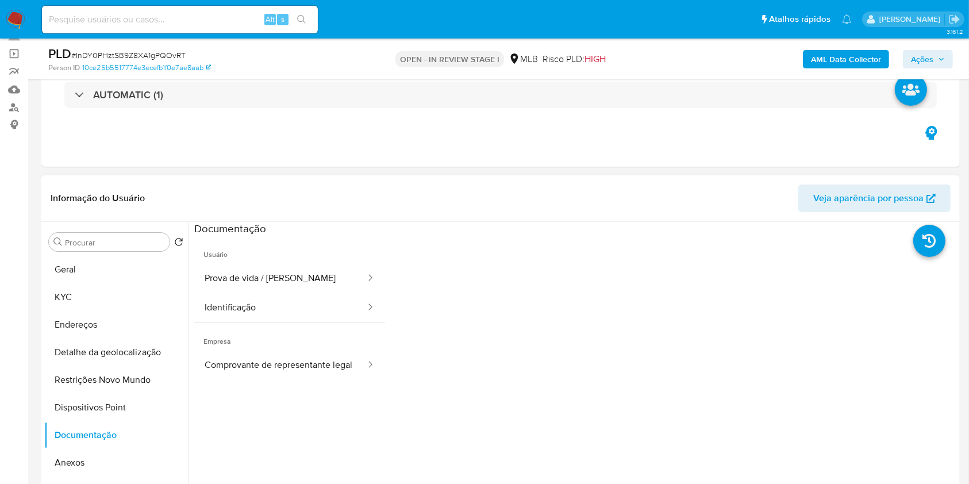
click at [277, 251] on span "Usuário" at bounding box center [289, 250] width 191 height 28
click at [279, 281] on button "Prova de vida / [PERSON_NAME]" at bounding box center [280, 278] width 172 height 29
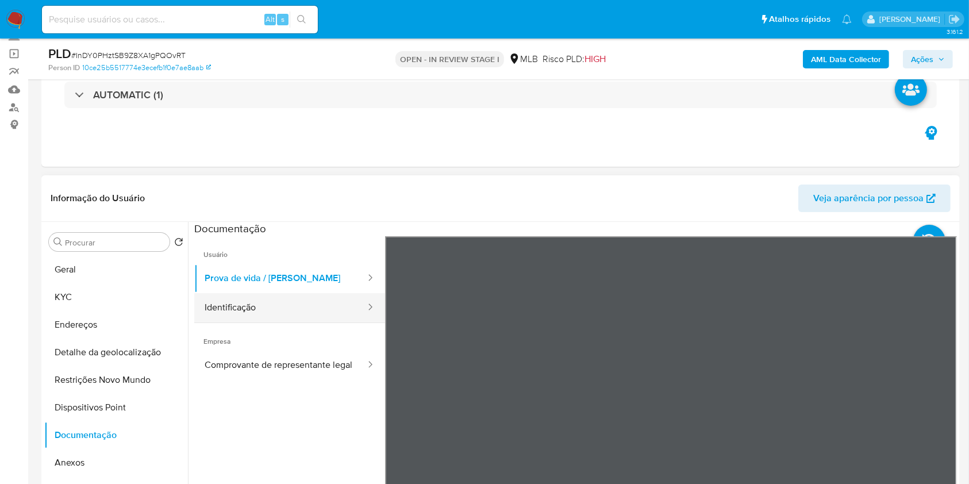
click at [271, 303] on button "Identificação" at bounding box center [280, 307] width 172 height 29
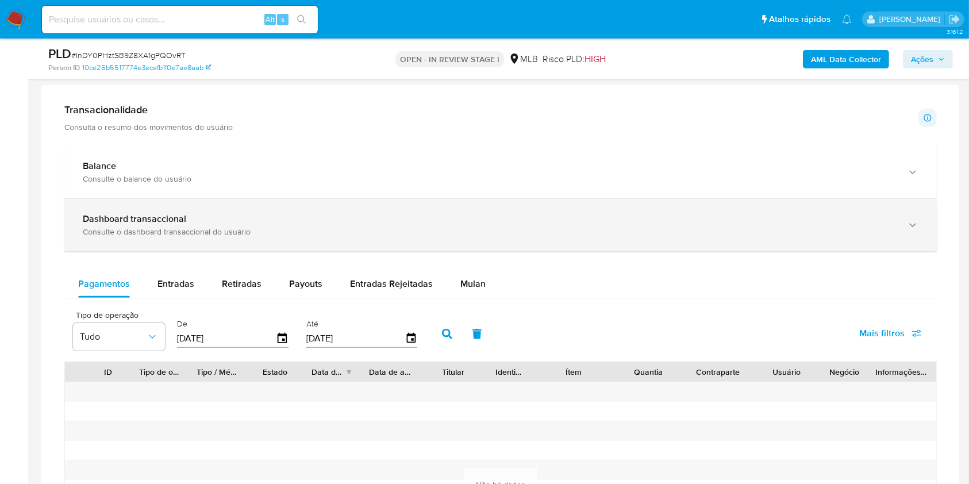
scroll to position [843, 0]
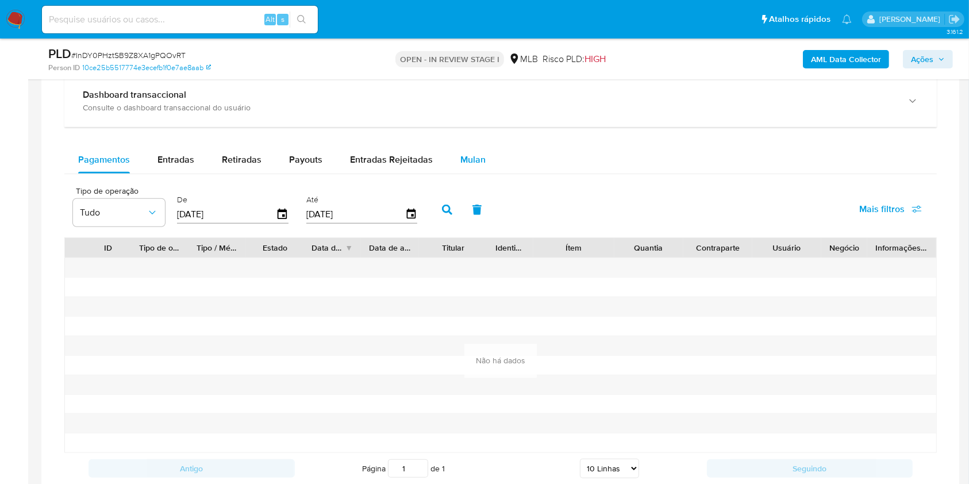
click at [478, 161] on button "Mulan" at bounding box center [473, 160] width 53 height 28
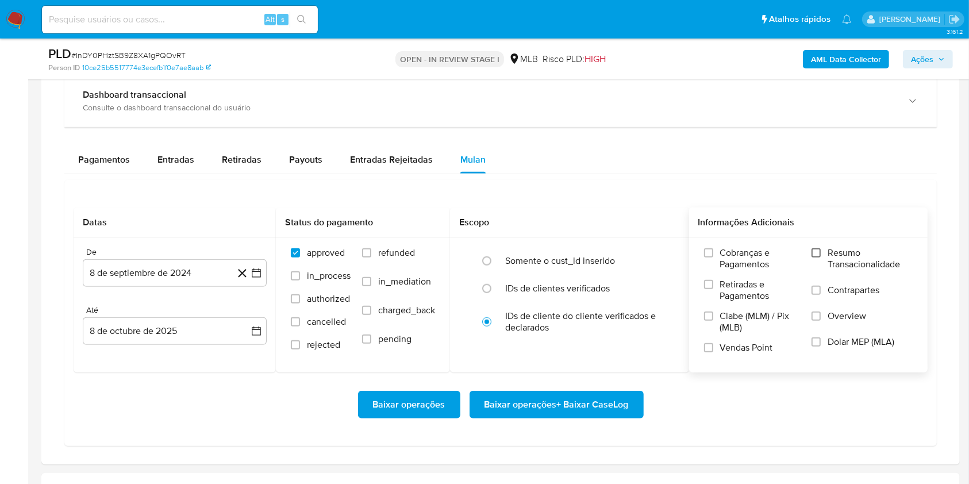
click at [815, 251] on input "Resumo Transacionalidade" at bounding box center [816, 252] width 9 height 9
click at [258, 270] on icon "button" at bounding box center [256, 272] width 11 height 11
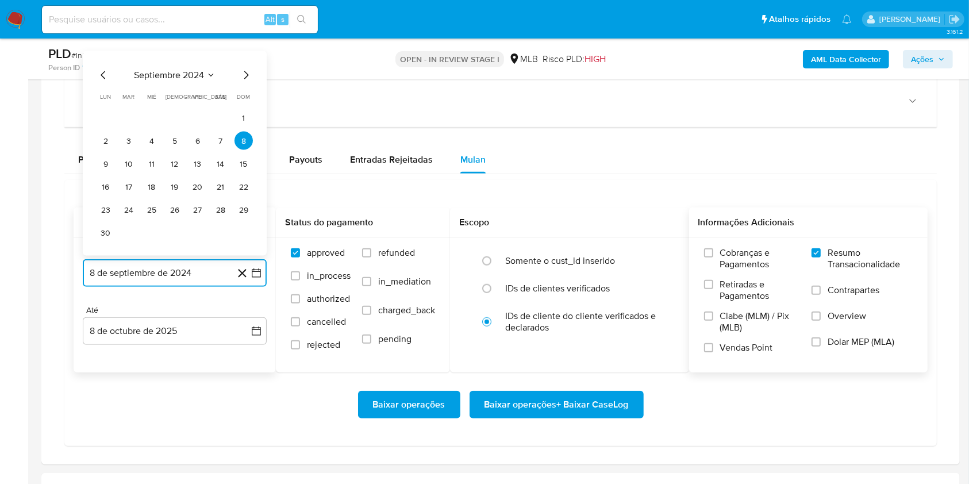
click at [248, 80] on icon "Mes siguiente" at bounding box center [246, 75] width 14 height 14
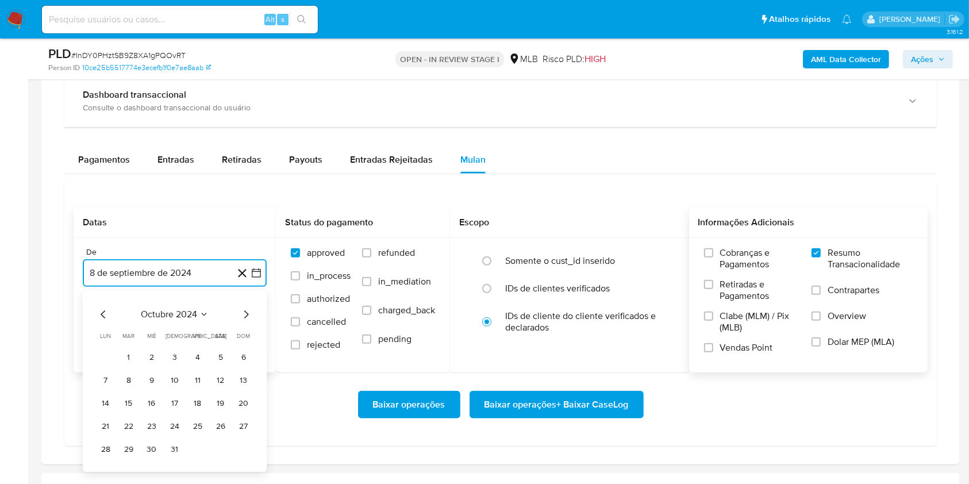
click at [246, 313] on icon "Mes siguiente" at bounding box center [246, 315] width 14 height 14
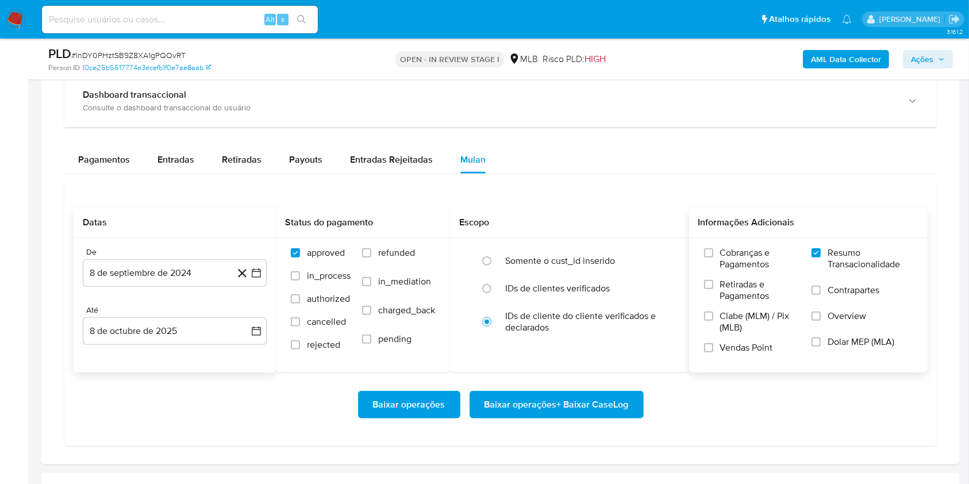
click at [246, 313] on div "Até" at bounding box center [175, 310] width 184 height 10
click at [252, 277] on icon "button" at bounding box center [256, 272] width 11 height 11
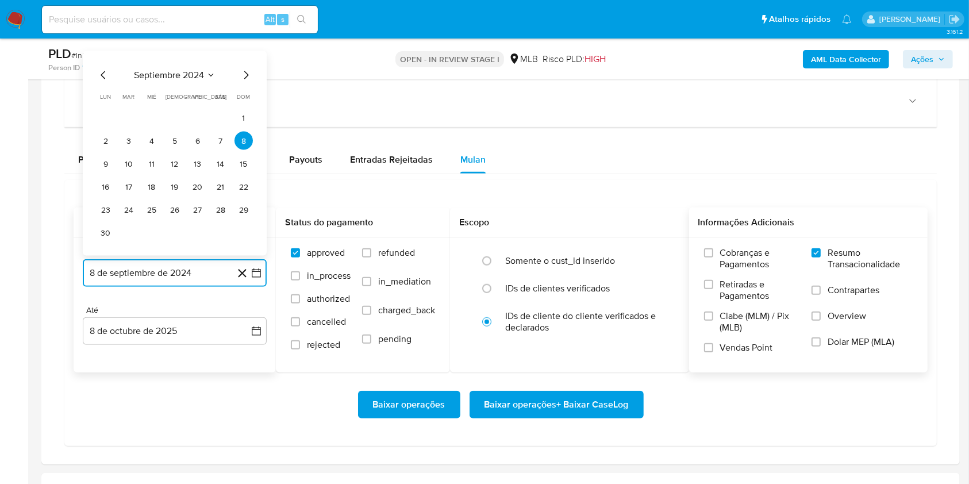
click at [249, 71] on icon "Mes siguiente" at bounding box center [246, 75] width 14 height 14
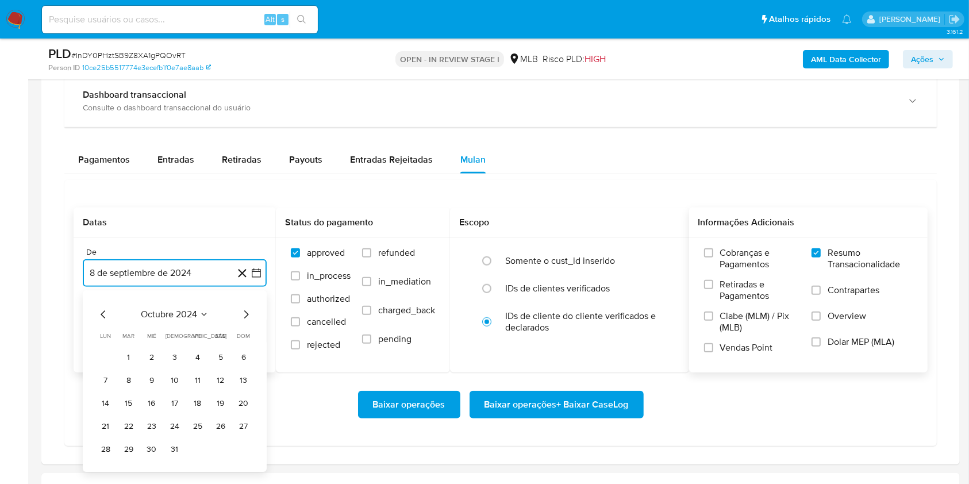
click at [244, 316] on icon "Mes siguiente" at bounding box center [246, 315] width 14 height 14
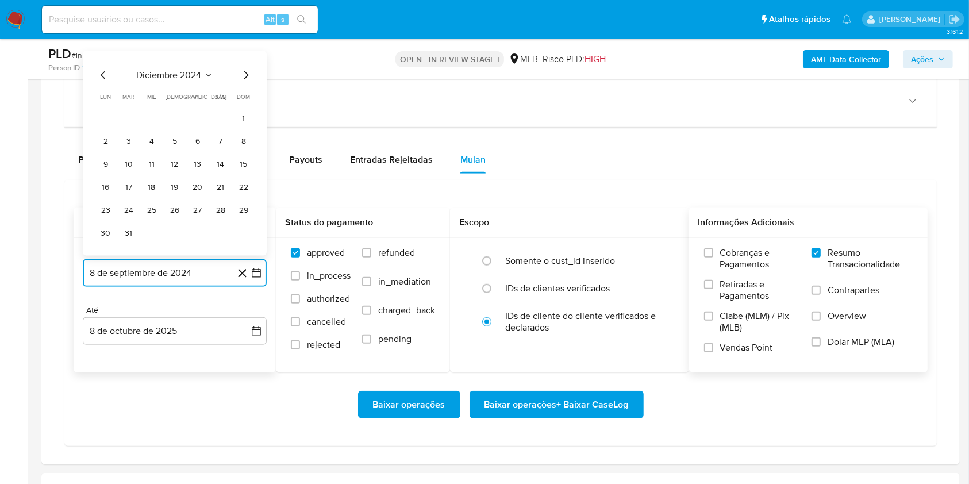
click at [245, 73] on icon "Mes siguiente" at bounding box center [246, 75] width 14 height 14
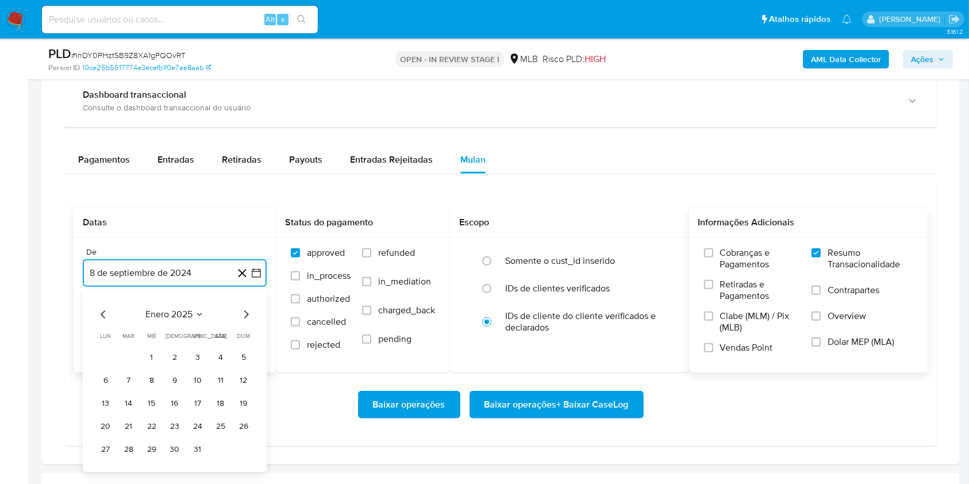
click at [244, 315] on icon "Mes siguiente" at bounding box center [246, 315] width 14 height 14
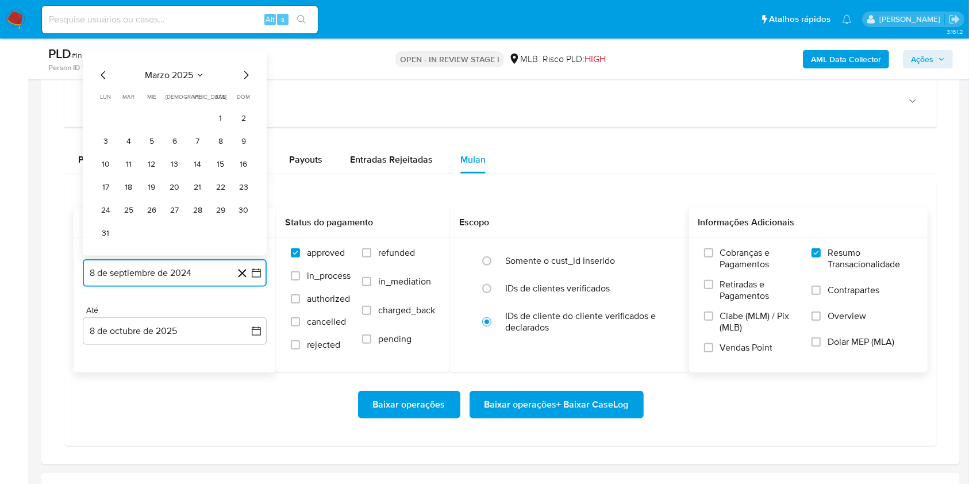
click at [245, 72] on icon "Mes siguiente" at bounding box center [246, 75] width 14 height 14
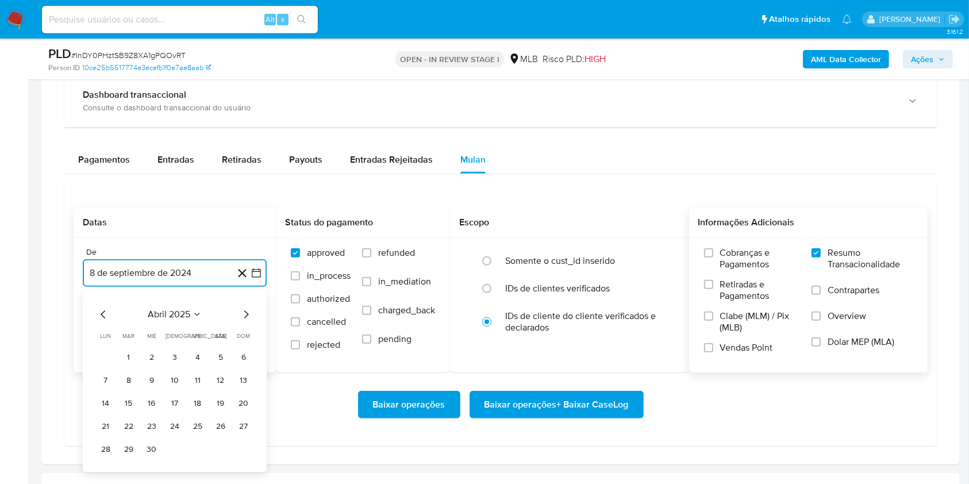
click at [246, 314] on icon "Mes siguiente" at bounding box center [246, 315] width 14 height 14
click at [246, 313] on icon "Mes siguiente" at bounding box center [246, 315] width 14 height 14
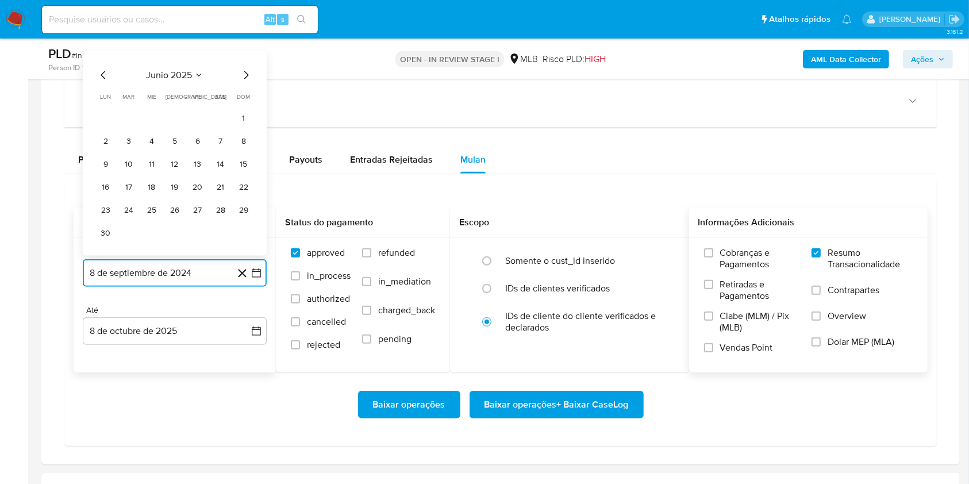
click at [243, 78] on icon "Mes siguiente" at bounding box center [246, 75] width 14 height 14
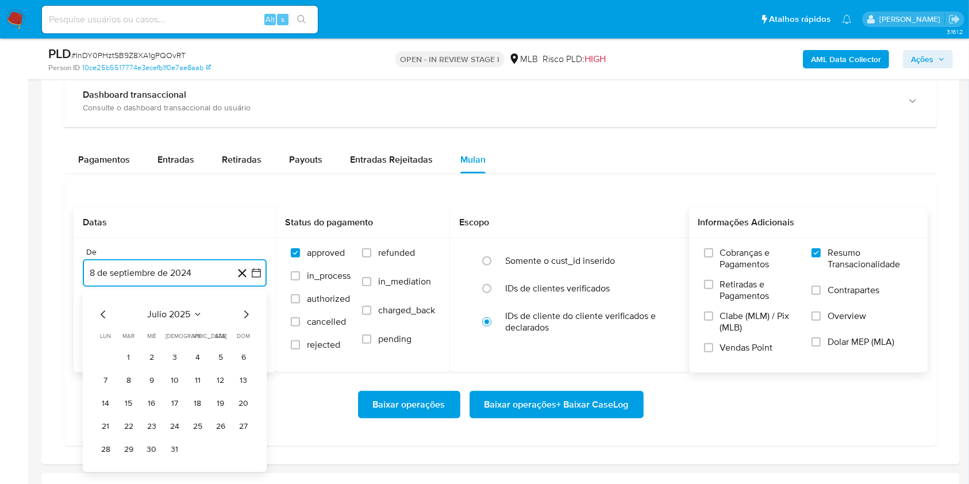
click at [248, 314] on icon "Mes siguiente" at bounding box center [246, 315] width 14 height 14
click at [249, 314] on icon "Mes siguiente" at bounding box center [246, 315] width 14 height 14
click at [248, 311] on icon "Mes siguiente" at bounding box center [246, 315] width 14 height 14
click at [102, 310] on icon "Mes anterior" at bounding box center [104, 315] width 14 height 14
click at [105, 383] on button "8" at bounding box center [106, 380] width 18 height 18
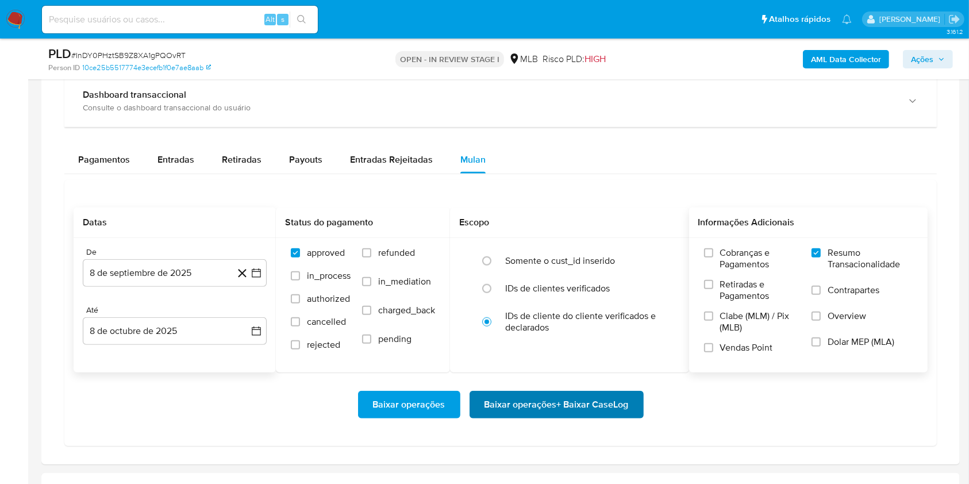
drag, startPoint x: 504, startPoint y: 384, endPoint x: 516, endPoint y: 395, distance: 15.9
click at [511, 389] on div "Baixar operações Baixar operações + Baixar CaseLog" at bounding box center [501, 405] width 854 height 64
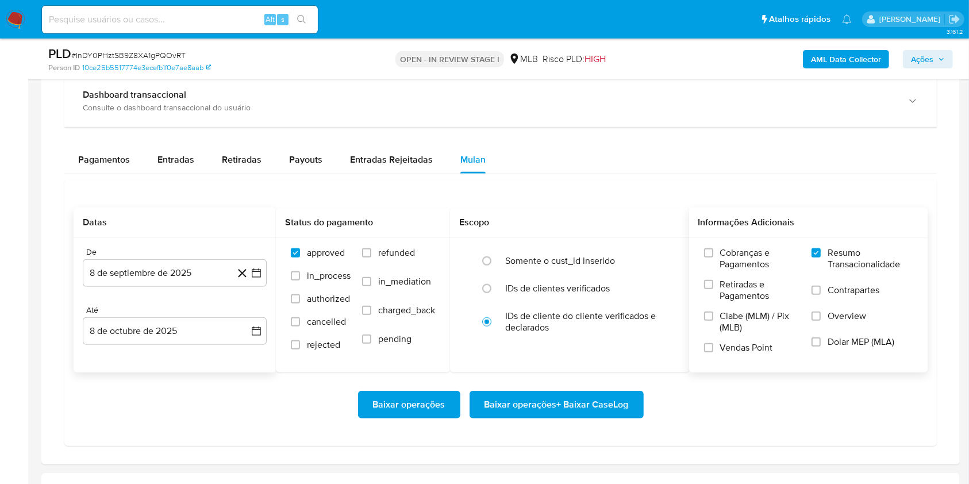
click at [516, 398] on span "Baixar operações + Baixar CaseLog" at bounding box center [557, 404] width 144 height 25
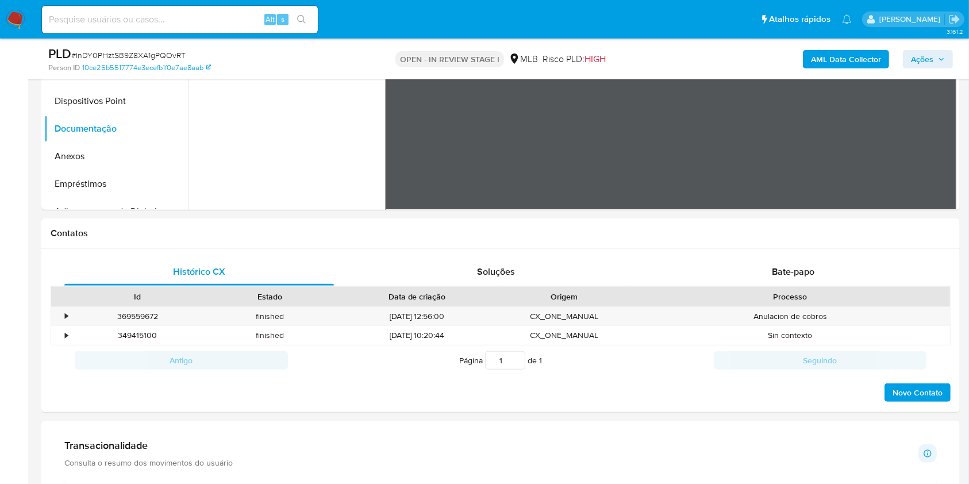
scroll to position [153, 0]
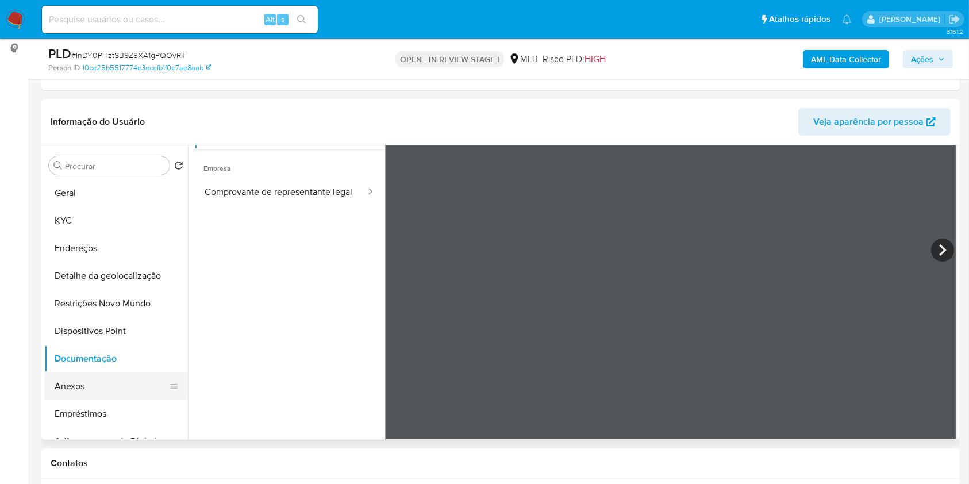
click at [106, 385] on button "Anexos" at bounding box center [111, 387] width 135 height 28
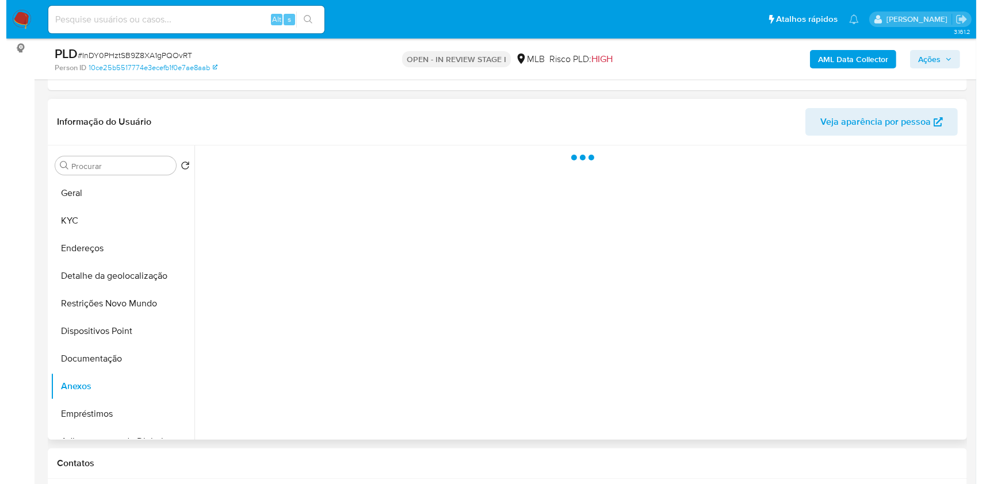
scroll to position [0, 0]
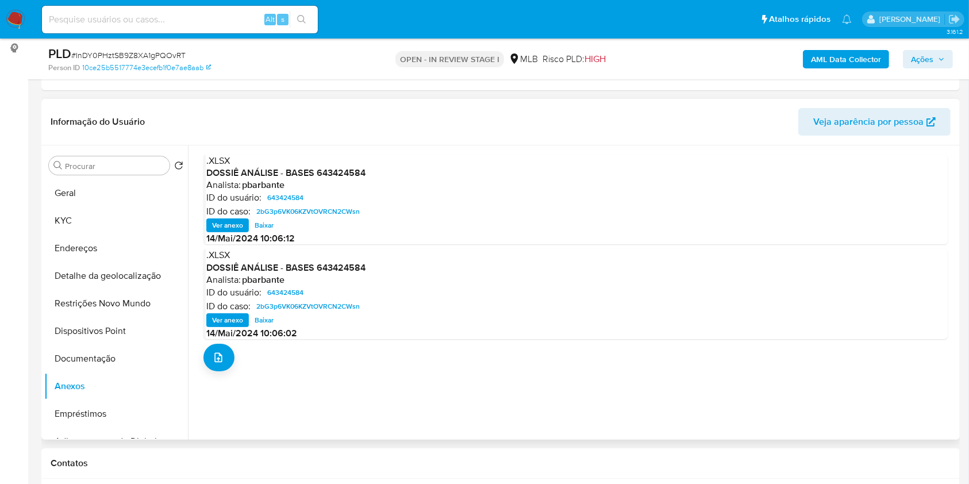
click at [304, 213] on div "DOSSIÊ ANÁLISE - BASES 643424584 Analista: pbarbante ID do usuário: 643424584 I…" at bounding box center [362, 195] width 159 height 70
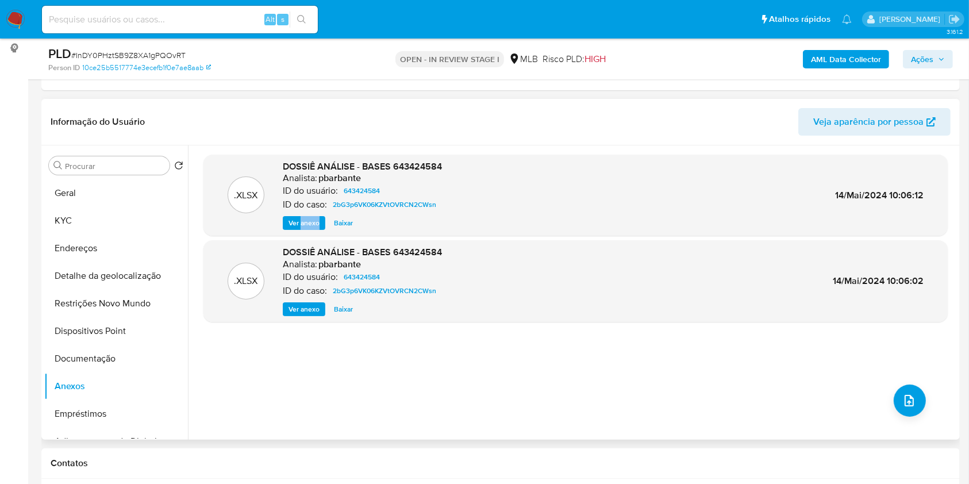
click at [304, 213] on div "DOSSIÊ ANÁLISE - BASES 643424584 Analista: pbarbante ID do usuário: 643424584 I…" at bounding box center [362, 195] width 159 height 70
click at [304, 231] on div ".XLSX DOSSIÊ ANÁLISE - BASES 643424584 Analista: pbarbante ID do usuário: 64342…" at bounding box center [576, 196] width 745 height 82
click at [304, 225] on span "Ver anexo" at bounding box center [304, 222] width 31 height 11
click at [304, 225] on div "Ver anexo Ver anexo [GEOGRAPHIC_DATA]" at bounding box center [362, 223] width 159 height 14
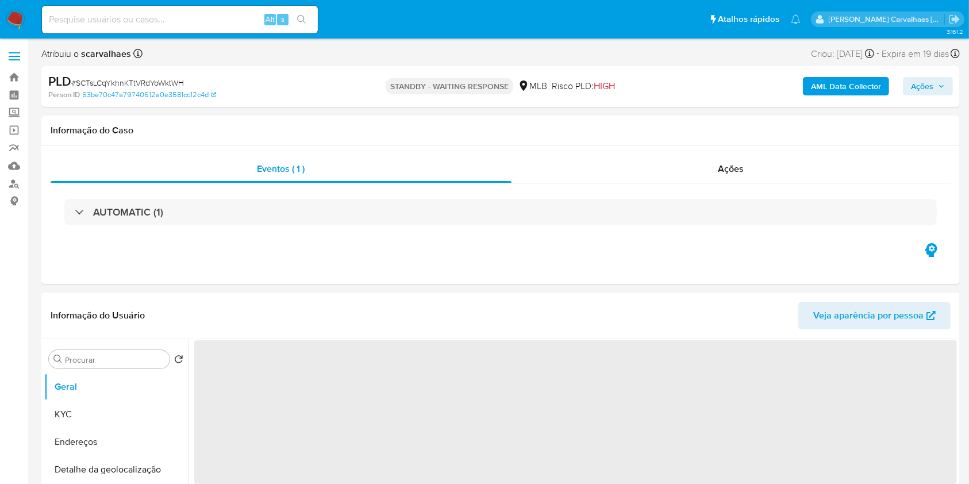
select select "10"
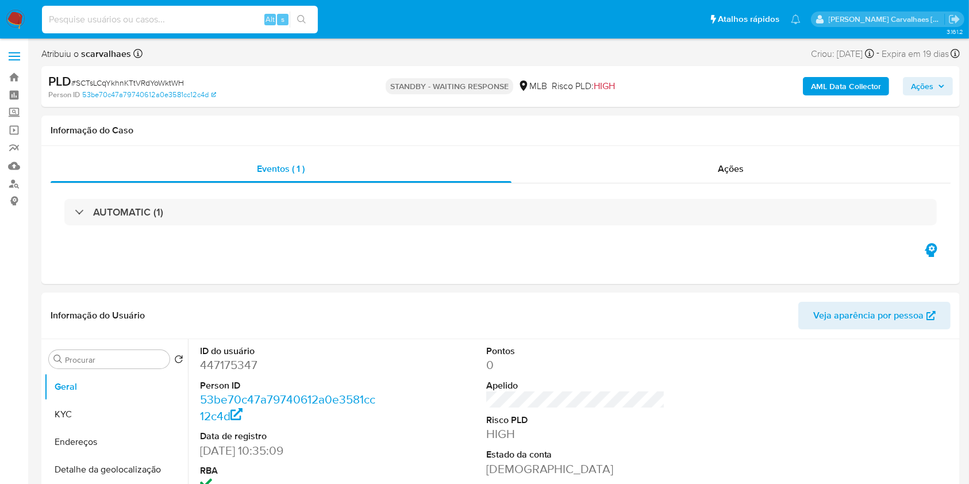
paste input "Bvuczb5H7m89s8T4Olg5VTZC"
type input "Bvuczb5H7m89s8T4Olg5VTZC"
click at [305, 21] on icon "search-icon" at bounding box center [301, 19] width 9 height 9
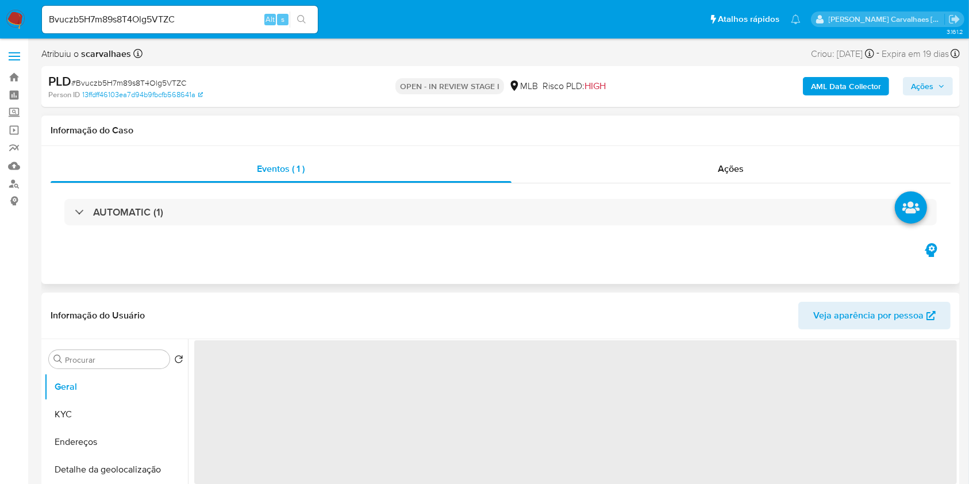
select select "10"
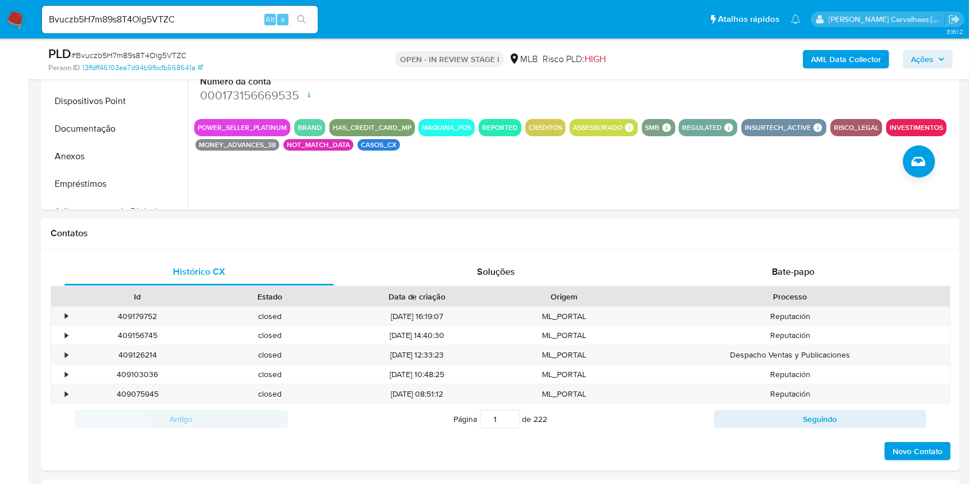
scroll to position [230, 0]
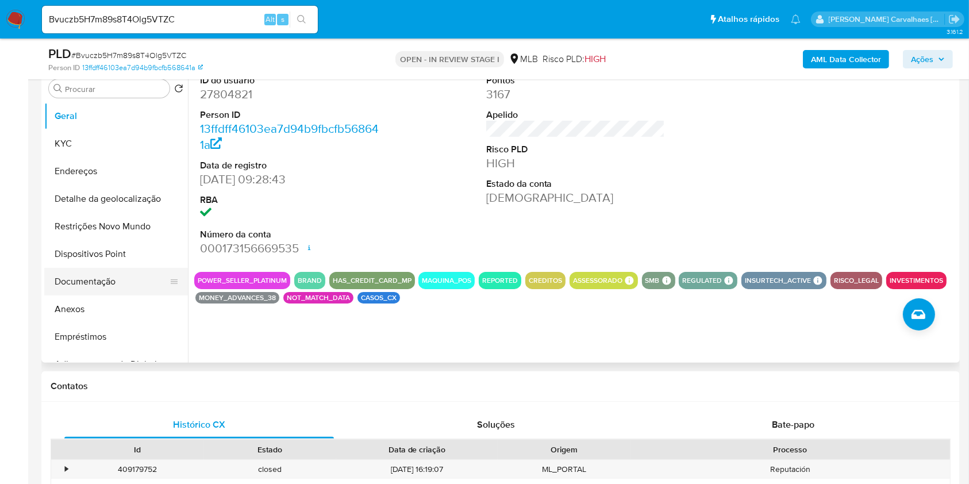
click at [104, 272] on button "Documentação" at bounding box center [111, 282] width 135 height 28
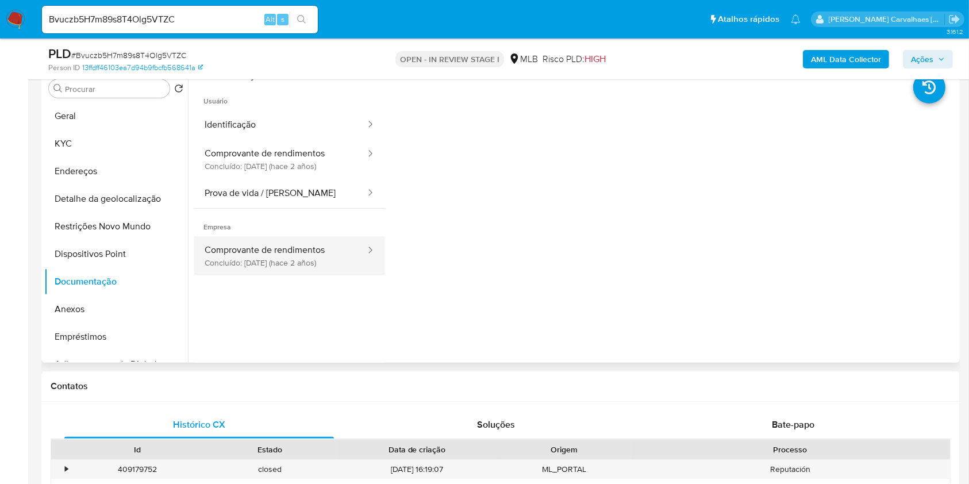
click at [308, 262] on button "Comprovante de rendimentos Concluído: [DATE] (hace 2 años)" at bounding box center [280, 255] width 172 height 39
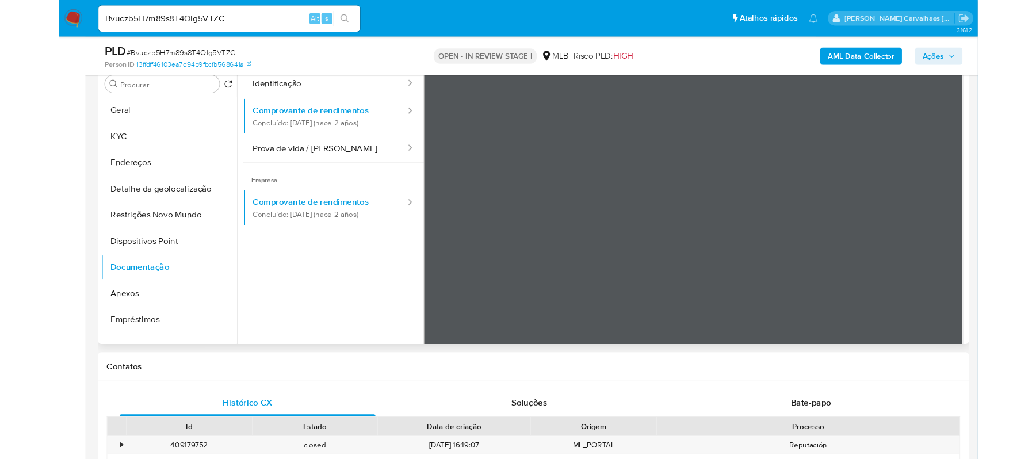
scroll to position [0, 0]
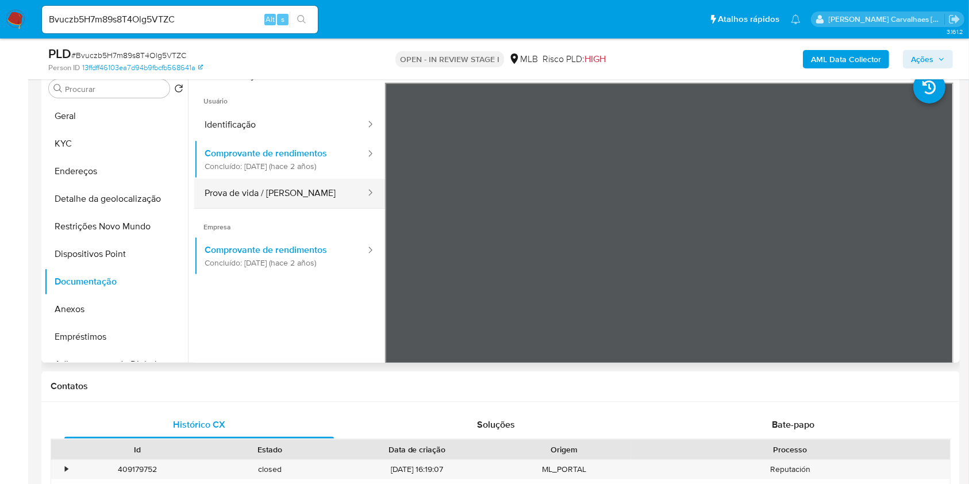
click at [294, 188] on button "Prova de vida / [PERSON_NAME]" at bounding box center [280, 193] width 172 height 29
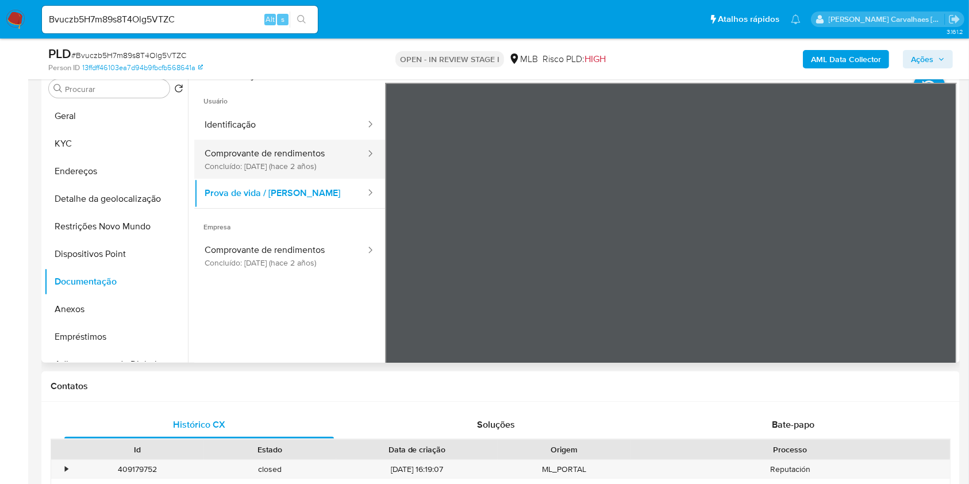
click at [262, 159] on button "Comprovante de rendimentos Concluído: [DATE] (hace 2 años)" at bounding box center [280, 159] width 172 height 39
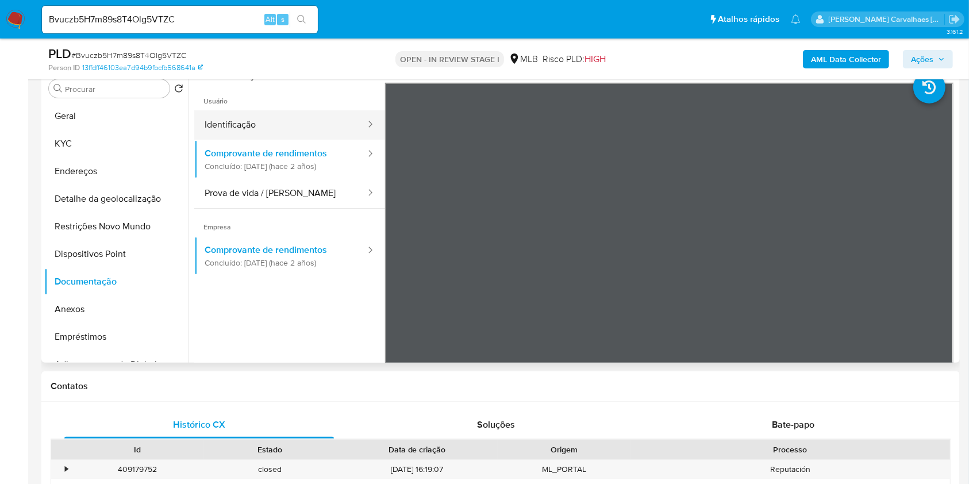
click at [247, 116] on button "Identificação" at bounding box center [280, 124] width 172 height 29
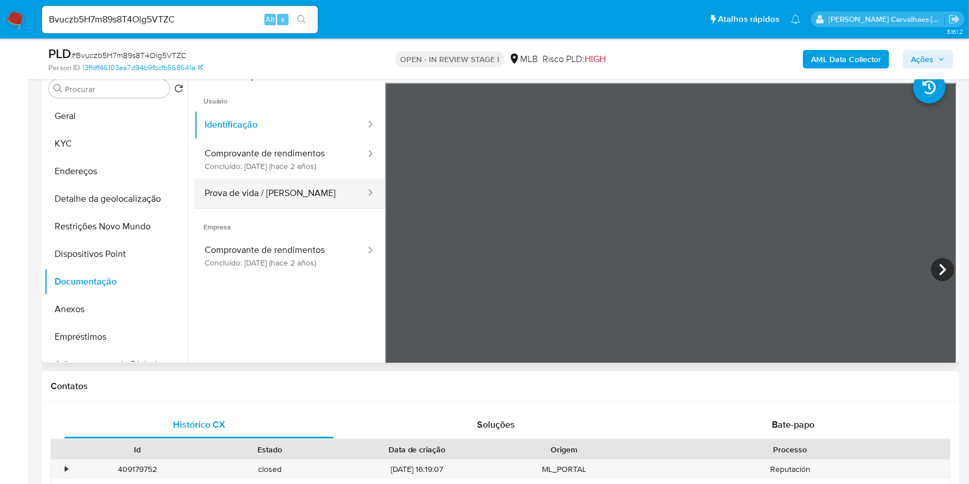
click at [267, 191] on button "Prova de vida / [PERSON_NAME]" at bounding box center [280, 193] width 172 height 29
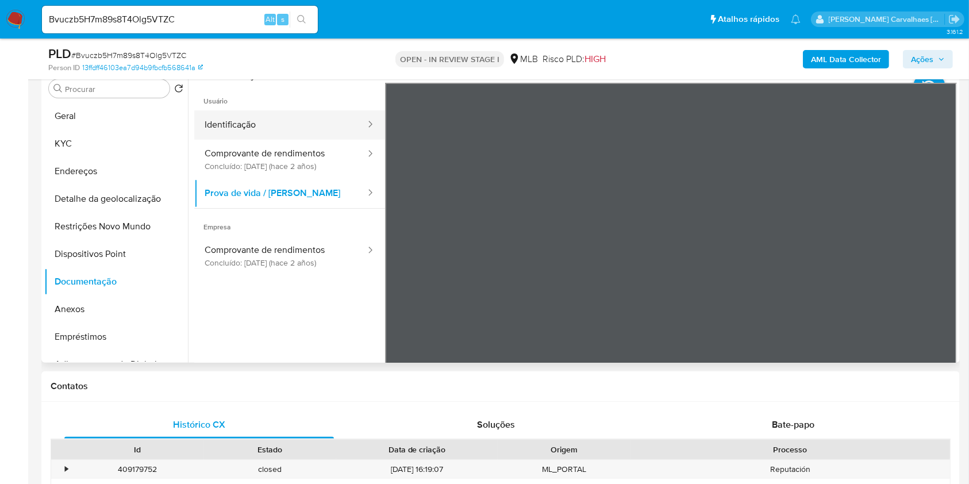
click at [251, 122] on button "Identificação" at bounding box center [280, 124] width 172 height 29
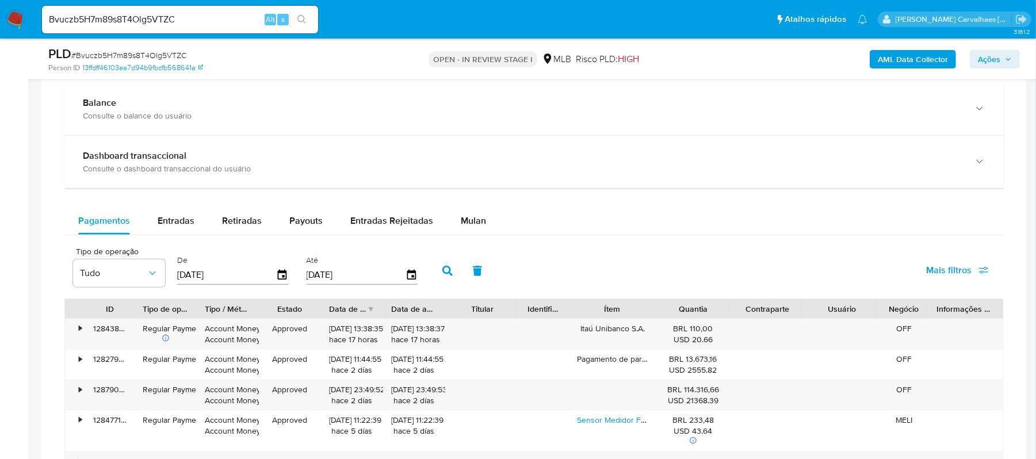
scroll to position [690, 0]
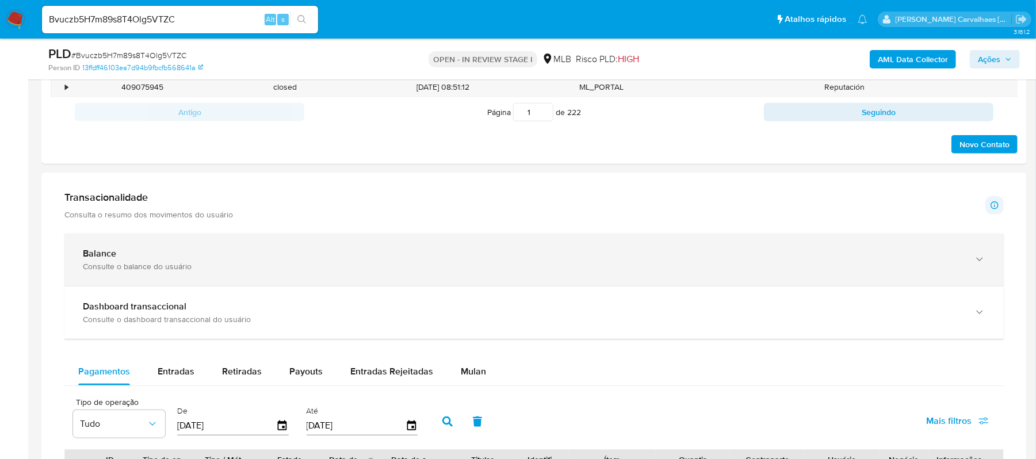
click at [981, 261] on icon "button" at bounding box center [979, 259] width 6 height 3
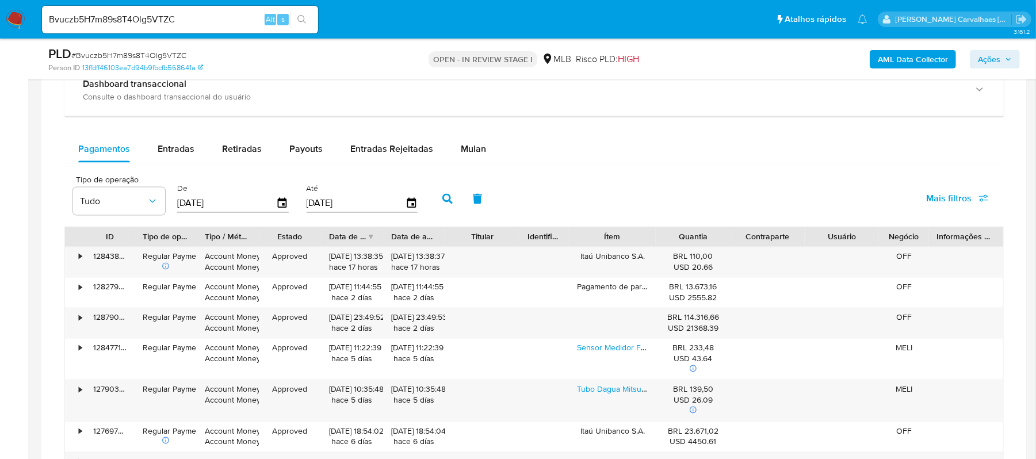
scroll to position [1380, 0]
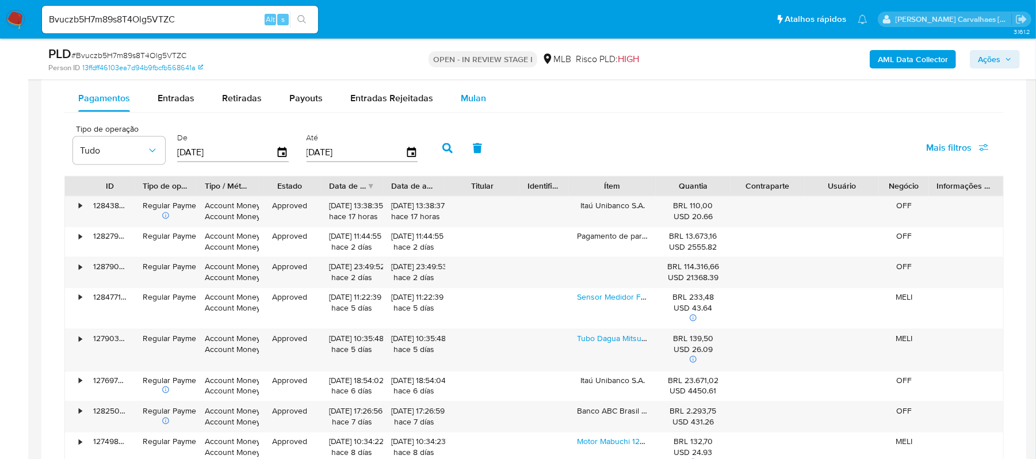
click at [468, 95] on span "Mulan" at bounding box center [473, 97] width 25 height 13
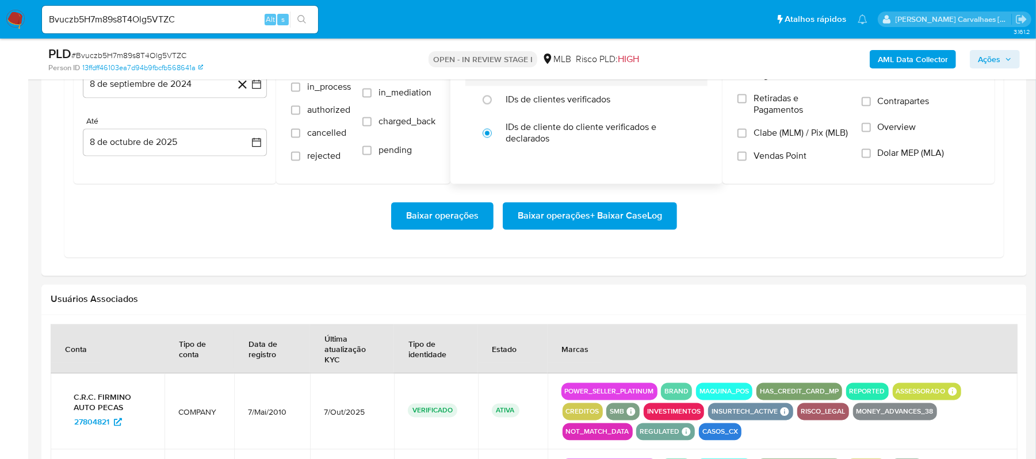
scroll to position [1303, 0]
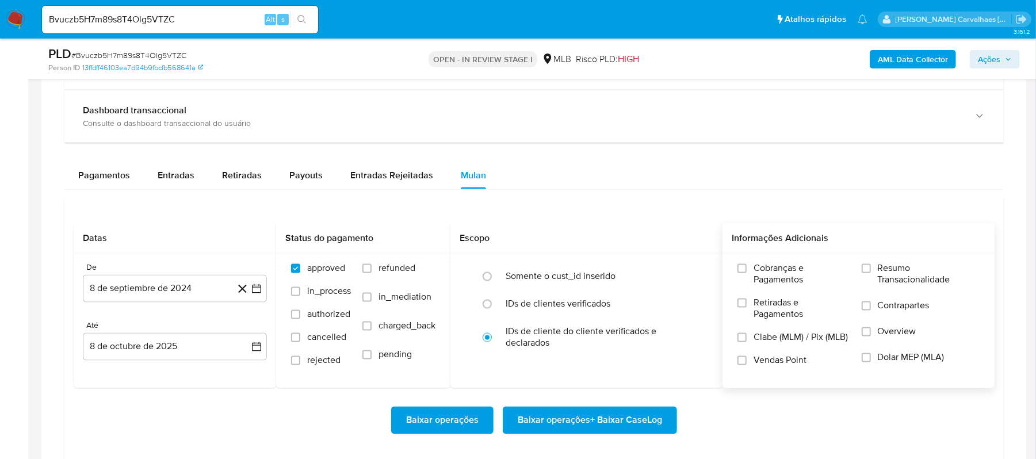
click at [859, 268] on div "Cobranças e Pagamentos Retiradas e Pagamentos Clabe (MLM) / Pix (MLB) Vendas Po…" at bounding box center [858, 320] width 254 height 115
click at [866, 271] on input "Resumo Transacionalidade" at bounding box center [865, 268] width 9 height 9
click at [254, 294] on icon "button" at bounding box center [256, 288] width 11 height 11
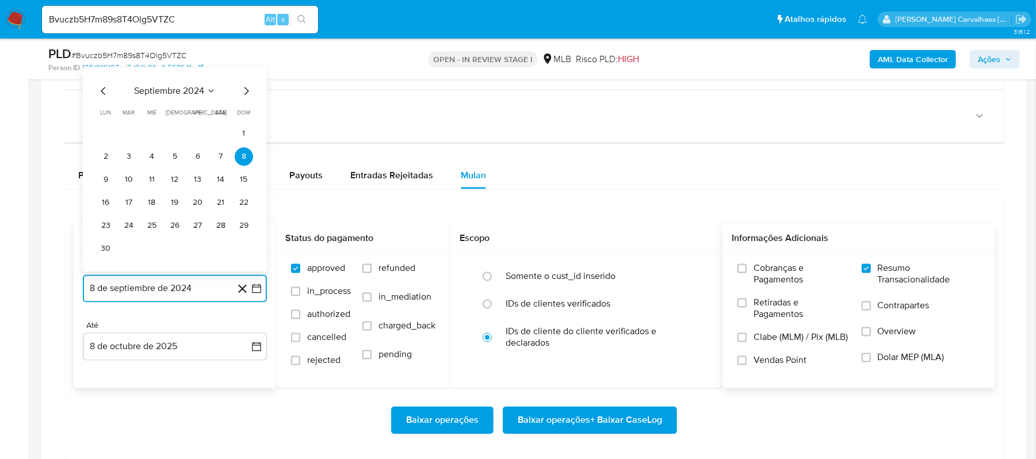
click at [243, 95] on icon "Mes siguiente" at bounding box center [246, 92] width 14 height 14
click at [243, 120] on icon "Mes siguiente" at bounding box center [246, 115] width 14 height 14
click at [244, 95] on icon "Mes siguiente" at bounding box center [246, 91] width 5 height 8
click at [244, 121] on icon "Mes siguiente" at bounding box center [246, 115] width 14 height 14
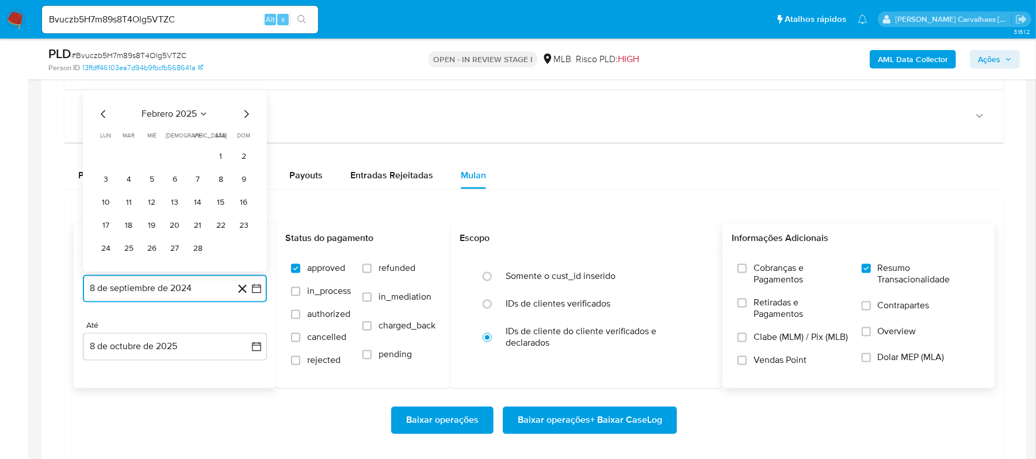
click at [244, 121] on icon "Mes siguiente" at bounding box center [246, 115] width 14 height 14
click at [244, 98] on icon "Mes siguiente" at bounding box center [246, 92] width 14 height 14
click at [244, 120] on icon "Mes siguiente" at bounding box center [246, 115] width 14 height 14
click at [244, 118] on icon "Mes siguiente" at bounding box center [246, 115] width 14 height 14
click at [245, 94] on icon "Mes siguiente" at bounding box center [246, 92] width 14 height 14
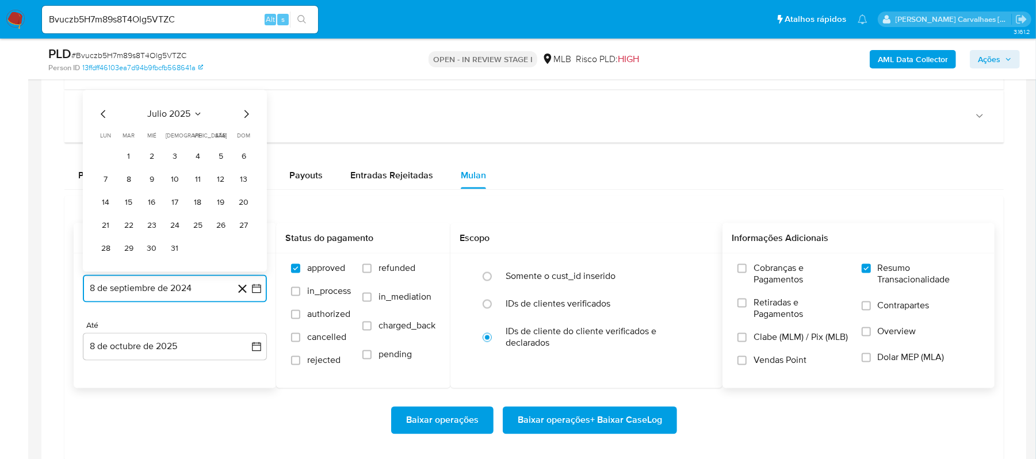
click at [250, 120] on icon "Mes siguiente" at bounding box center [246, 115] width 14 height 14
click at [102, 116] on icon "Mes anterior" at bounding box center [103, 114] width 5 height 8
click at [243, 161] on button "8" at bounding box center [244, 157] width 18 height 18
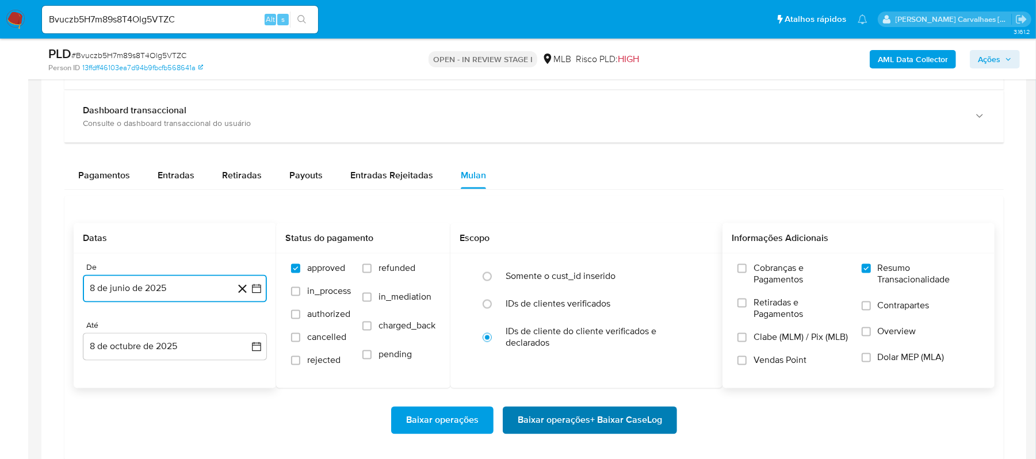
click at [596, 424] on span "Baixar operações + Baixar CaseLog" at bounding box center [589, 420] width 144 height 25
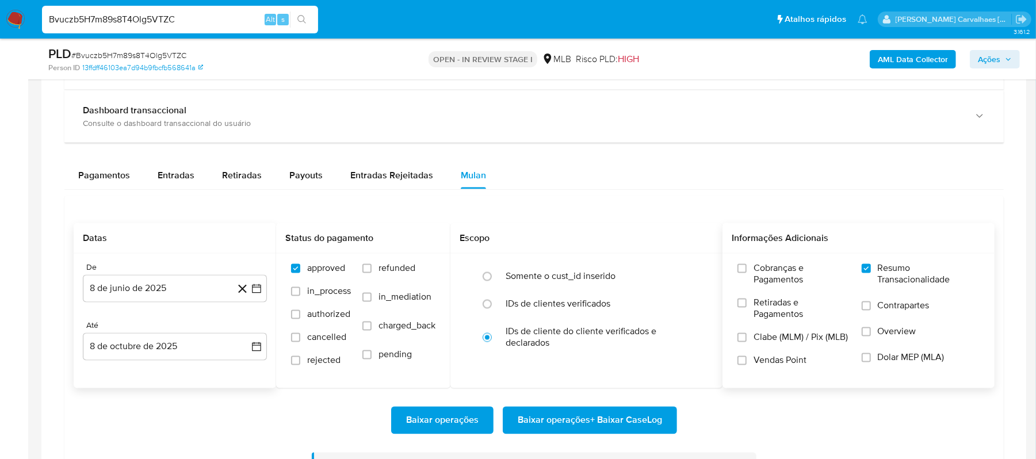
drag, startPoint x: 181, startPoint y: 22, endPoint x: -70, endPoint y: 9, distance: 251.0
paste input "j0TUWwmDltVkUlh5gvcAZ9Kq"
type input "j0TUWwmDltVkUlh5gvcAZ9Kq"
click at [304, 15] on icon "search-icon" at bounding box center [301, 19] width 9 height 9
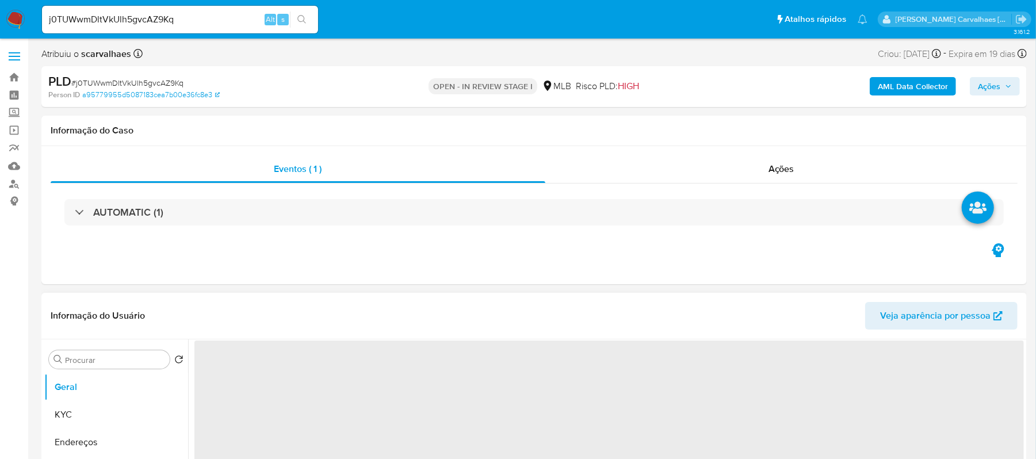
select select "10"
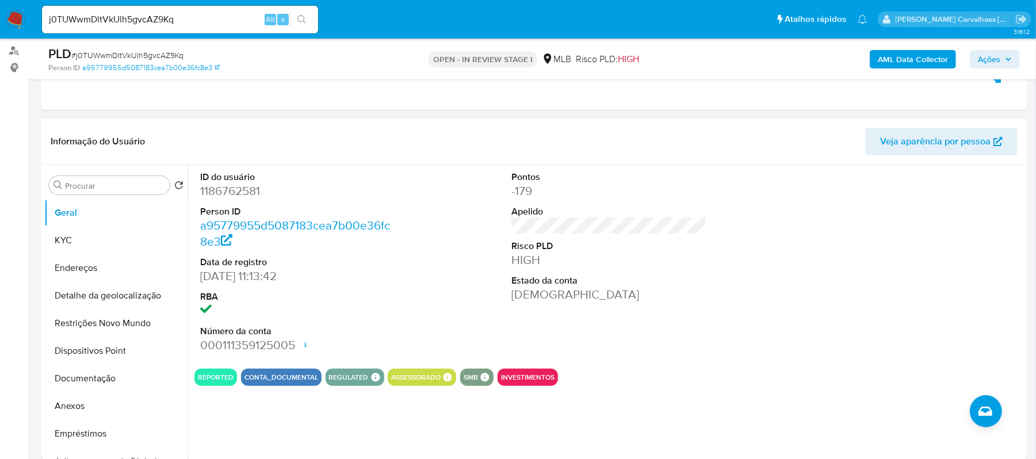
scroll to position [230, 0]
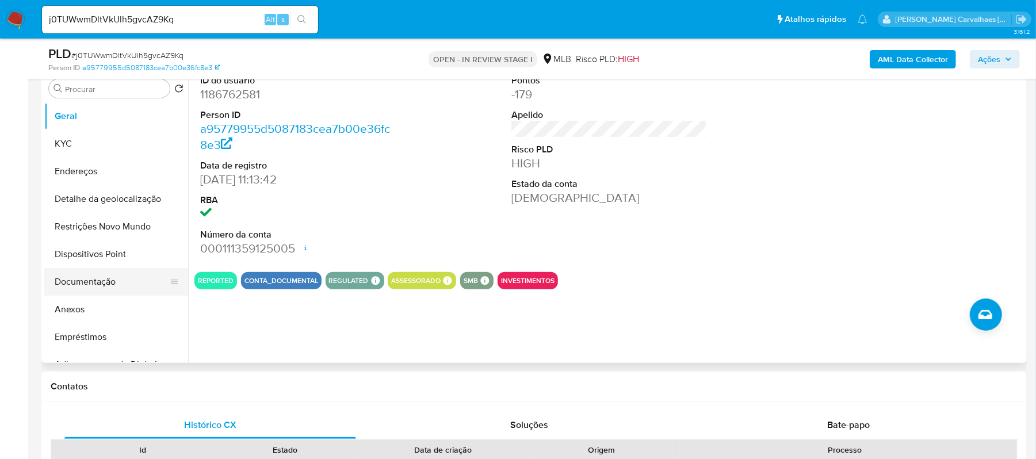
click at [140, 281] on button "Documentação" at bounding box center [111, 282] width 135 height 28
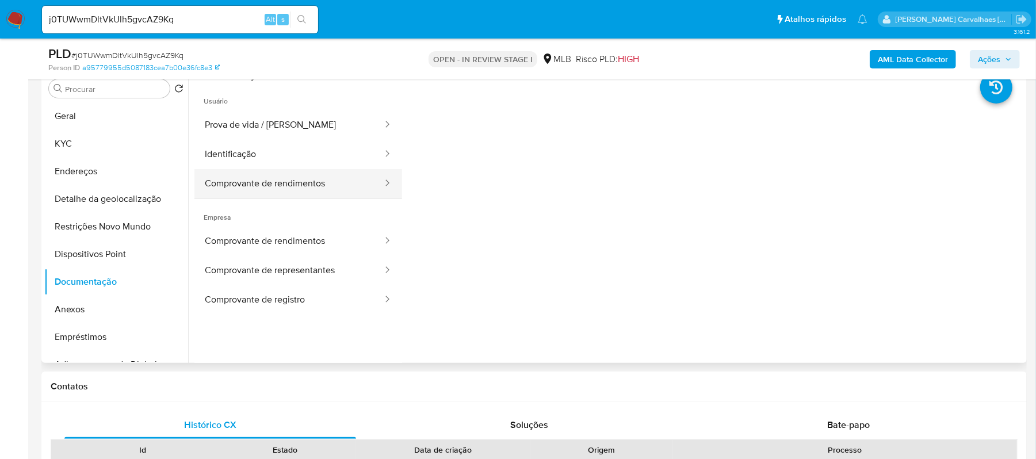
click at [308, 185] on button "Comprovante de rendimentos" at bounding box center [288, 183] width 189 height 29
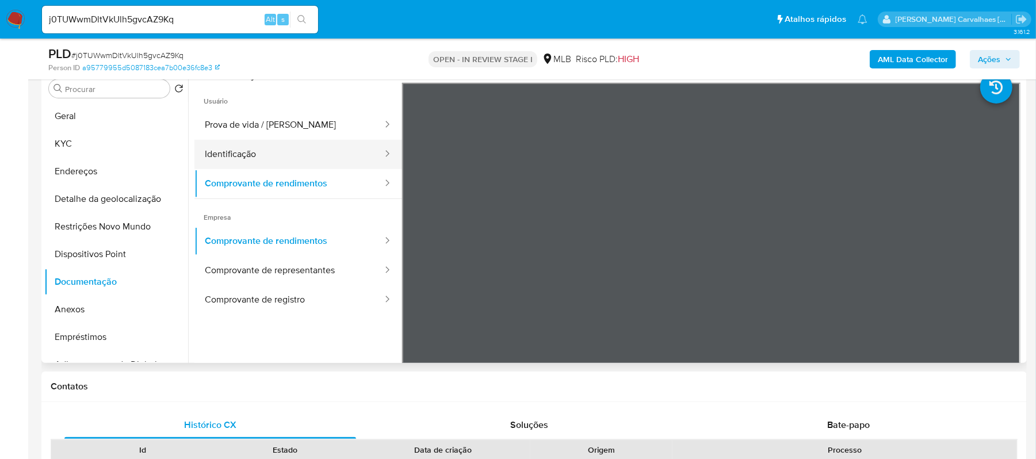
click at [309, 141] on button "Identificação" at bounding box center [288, 154] width 189 height 29
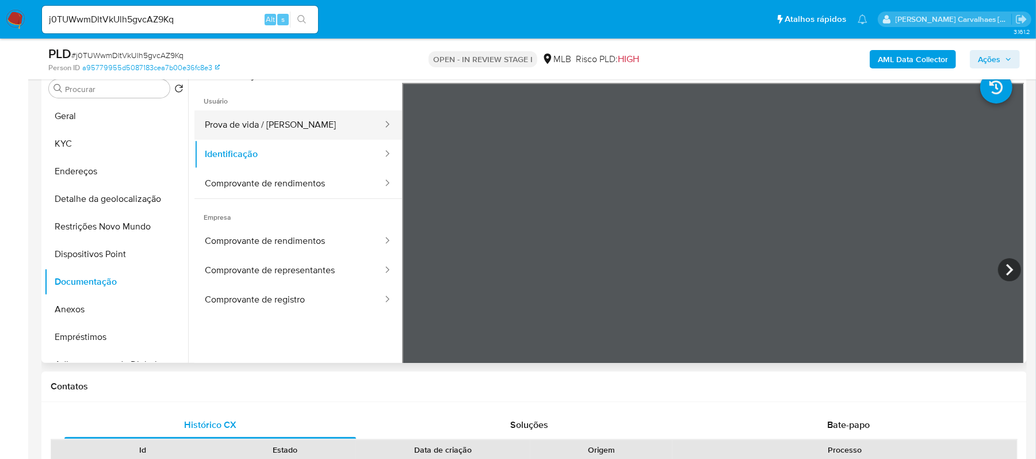
click at [314, 116] on button "Prova de vida / [PERSON_NAME]" at bounding box center [288, 124] width 189 height 29
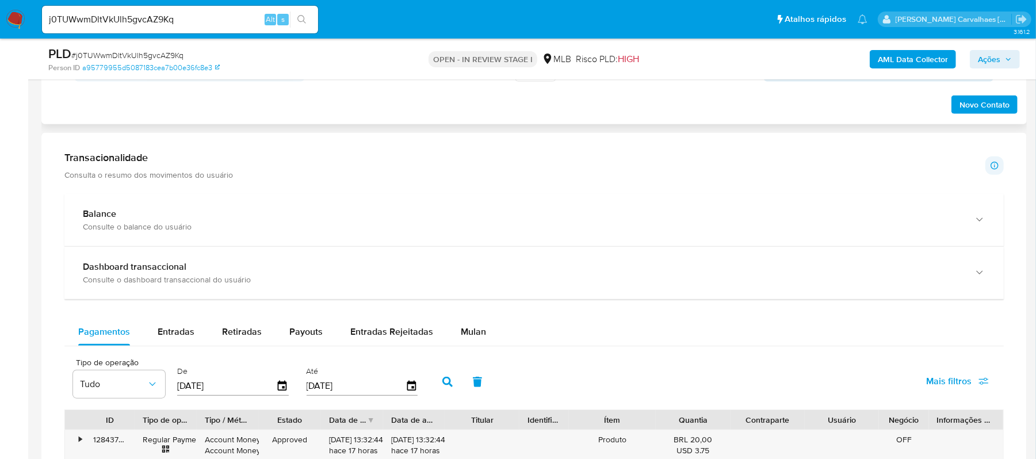
scroll to position [766, 0]
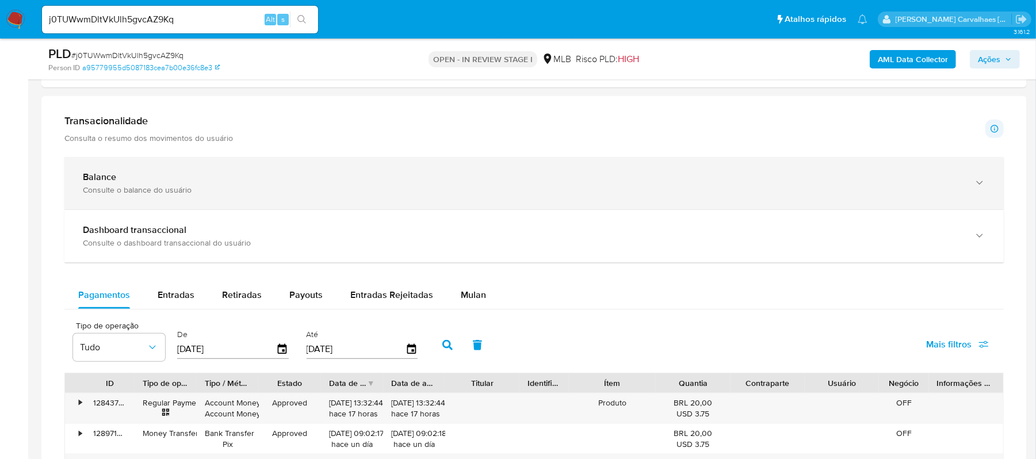
click at [975, 182] on icon "button" at bounding box center [978, 182] width 11 height 11
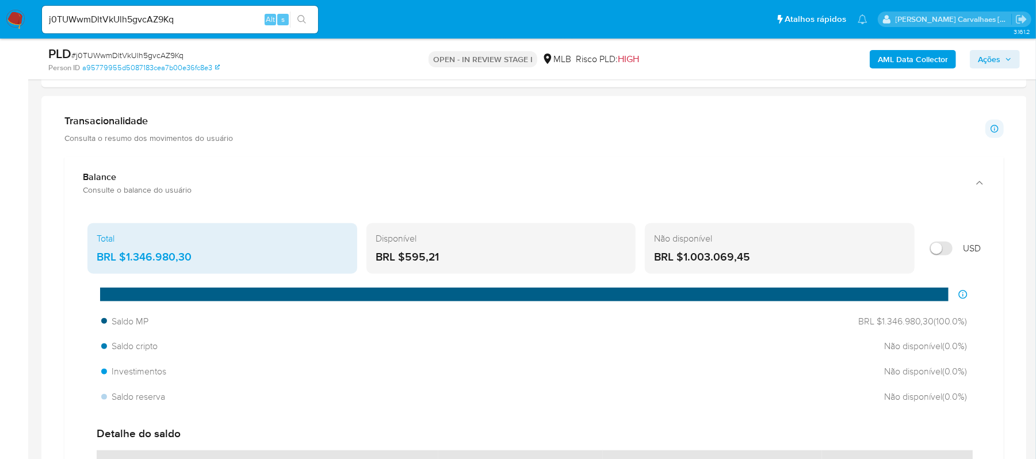
drag, startPoint x: 126, startPoint y: 258, endPoint x: 191, endPoint y: 261, distance: 64.5
click at [191, 261] on div "BRL $1.346.980,30" at bounding box center [222, 257] width 251 height 15
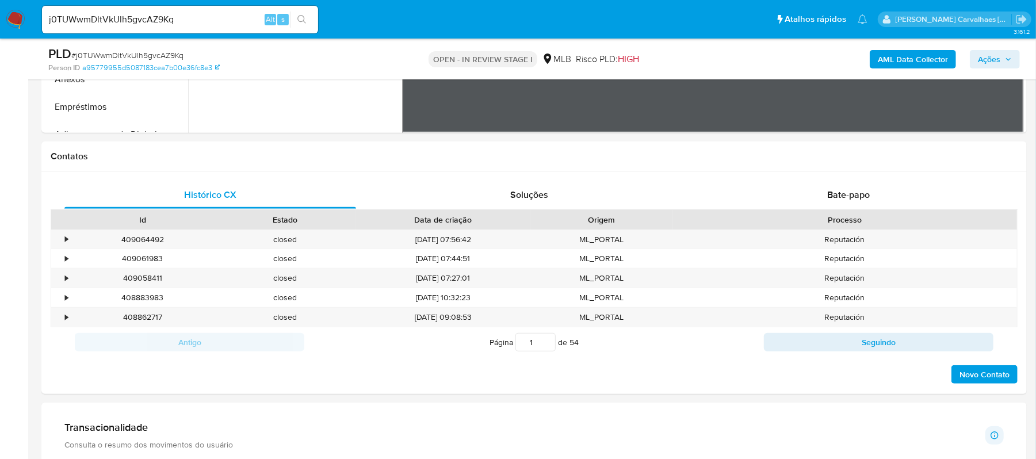
scroll to position [153, 0]
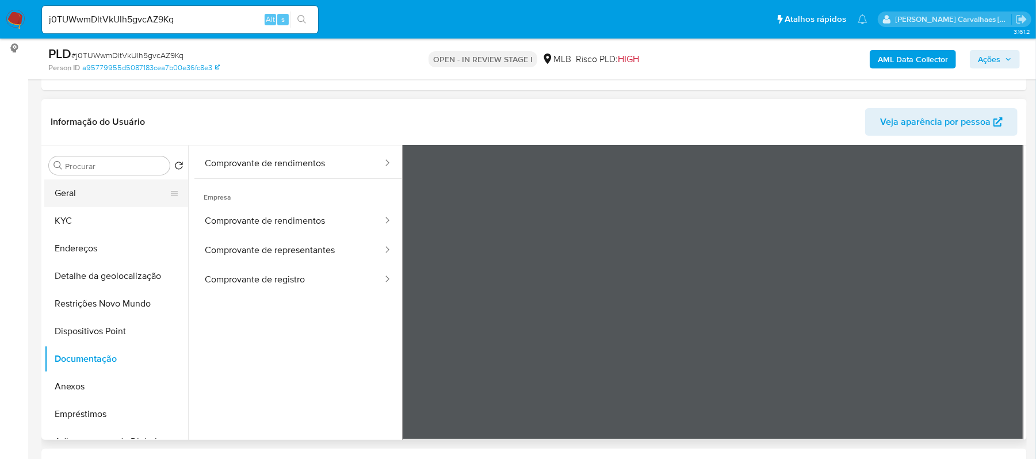
click at [74, 187] on button "Geral" at bounding box center [111, 193] width 135 height 28
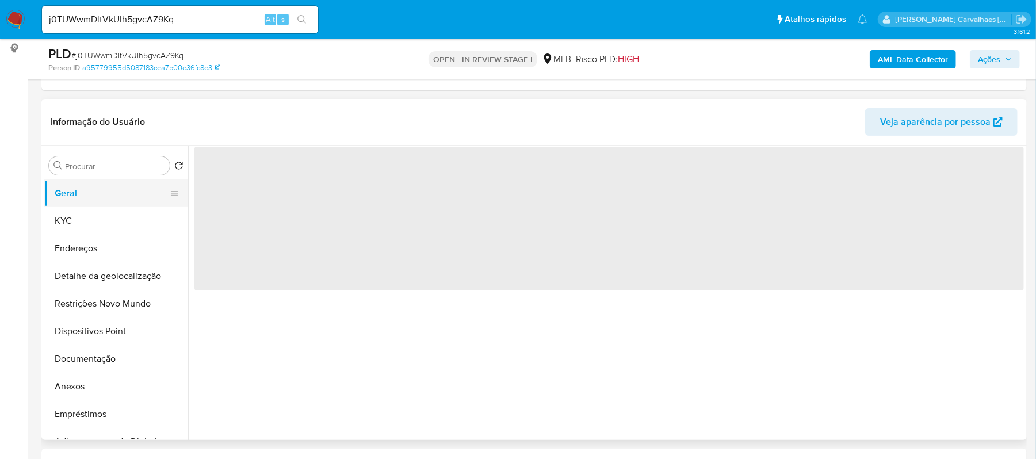
scroll to position [0, 0]
click at [92, 396] on button "Anexos" at bounding box center [111, 387] width 135 height 28
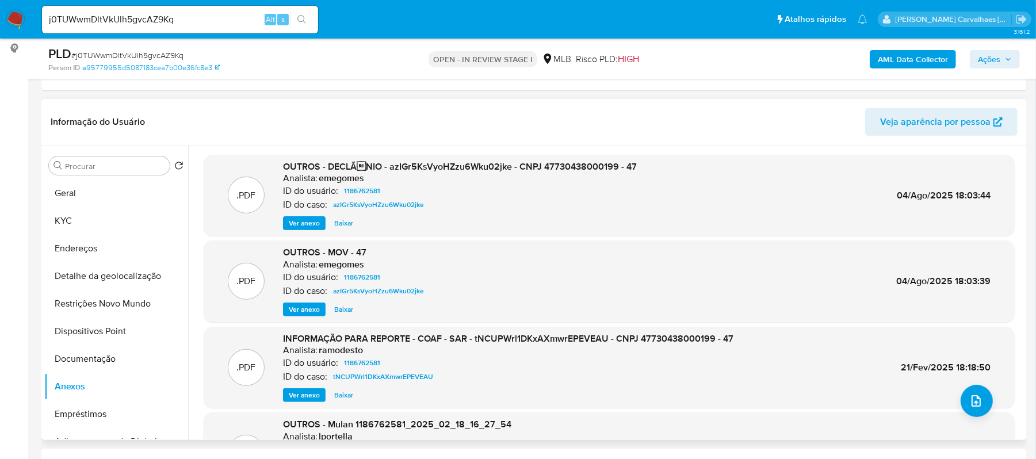
click at [297, 221] on span "Ver anexo" at bounding box center [304, 222] width 31 height 11
click at [297, 221] on div "Ver anexo Ver anexo [GEOGRAPHIC_DATA]" at bounding box center [460, 223] width 354 height 14
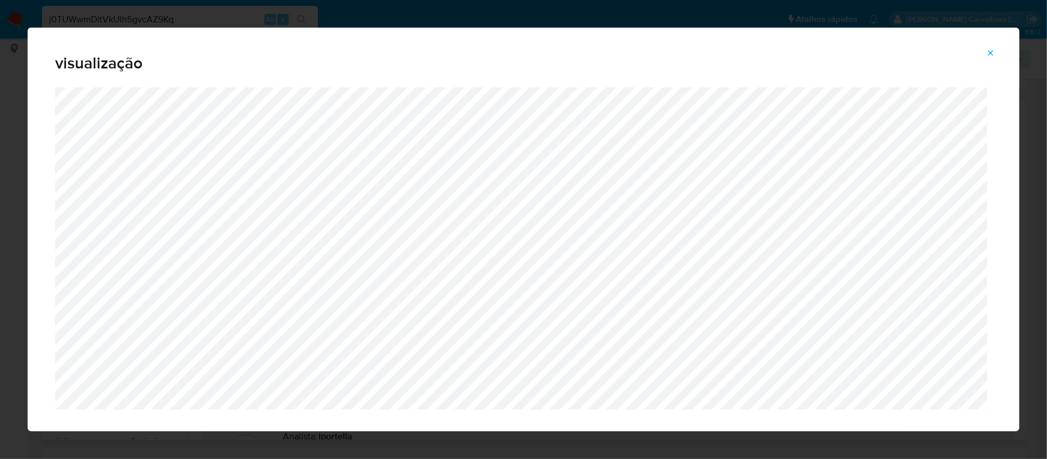
click at [981, 49] on icon "Attachment preview" at bounding box center [990, 52] width 9 height 9
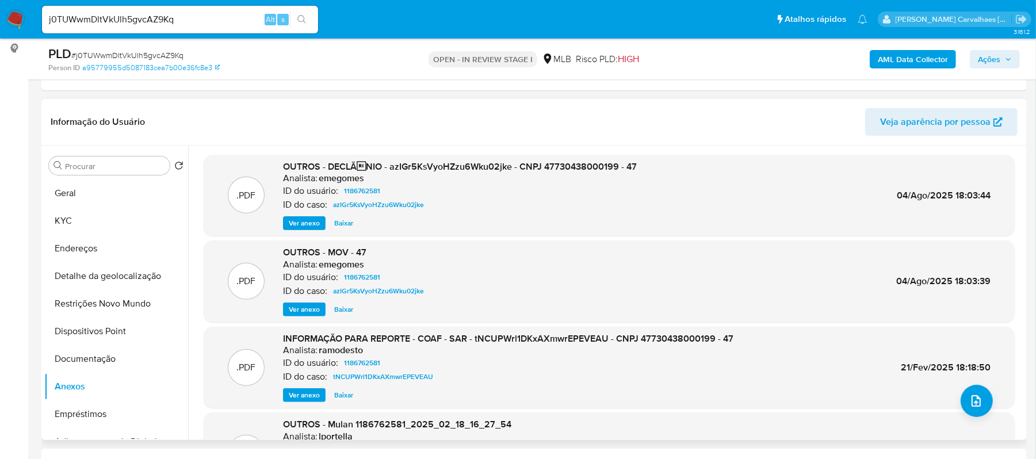
scroll to position [76, 0]
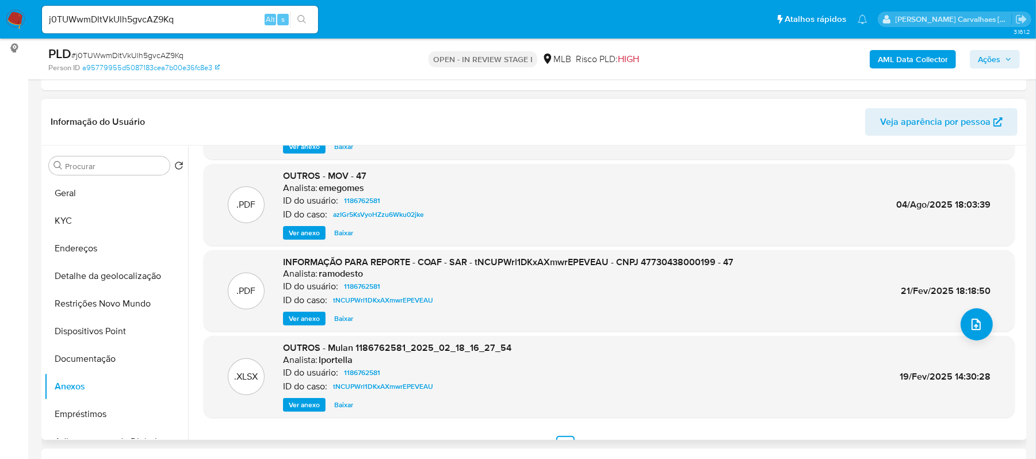
click at [291, 314] on span "Ver anexo" at bounding box center [304, 318] width 31 height 11
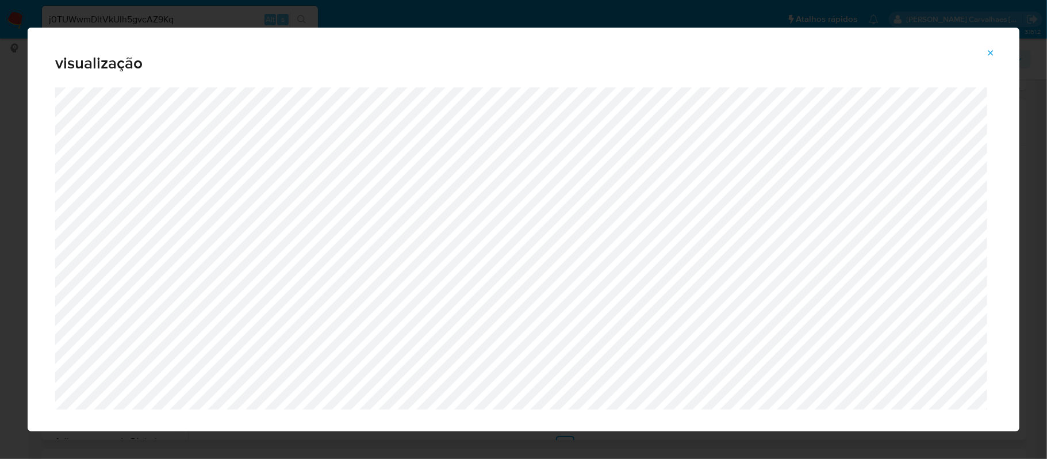
click at [981, 49] on button "Attachment preview" at bounding box center [990, 53] width 25 height 18
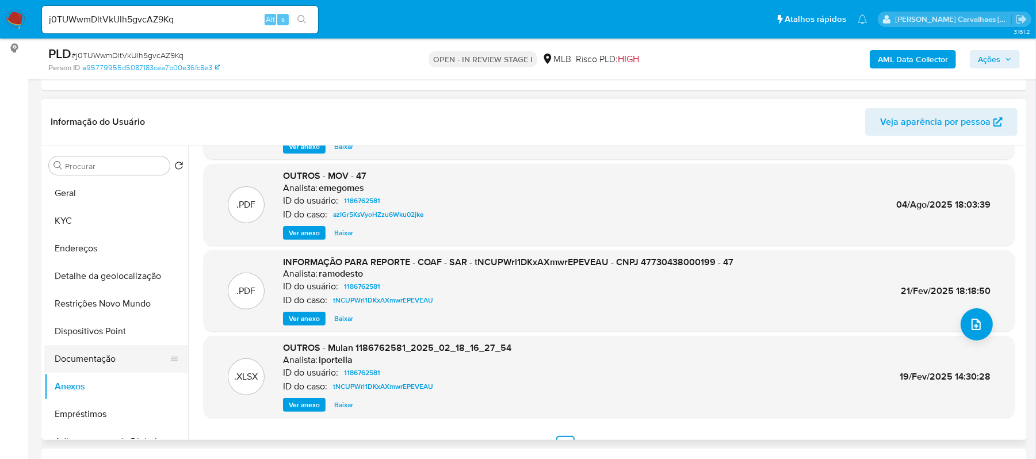
click at [75, 361] on button "Documentação" at bounding box center [111, 359] width 135 height 28
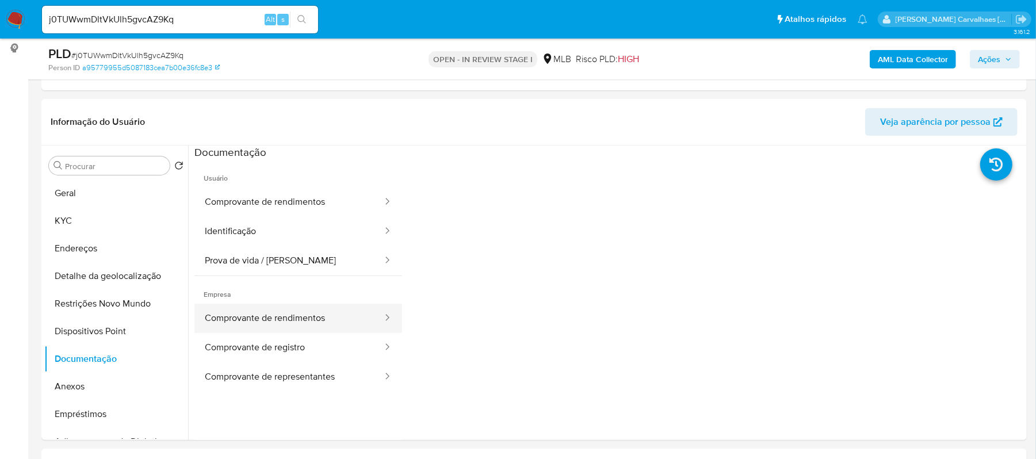
click at [270, 328] on button "Comprovante de rendimentos" at bounding box center [288, 318] width 189 height 29
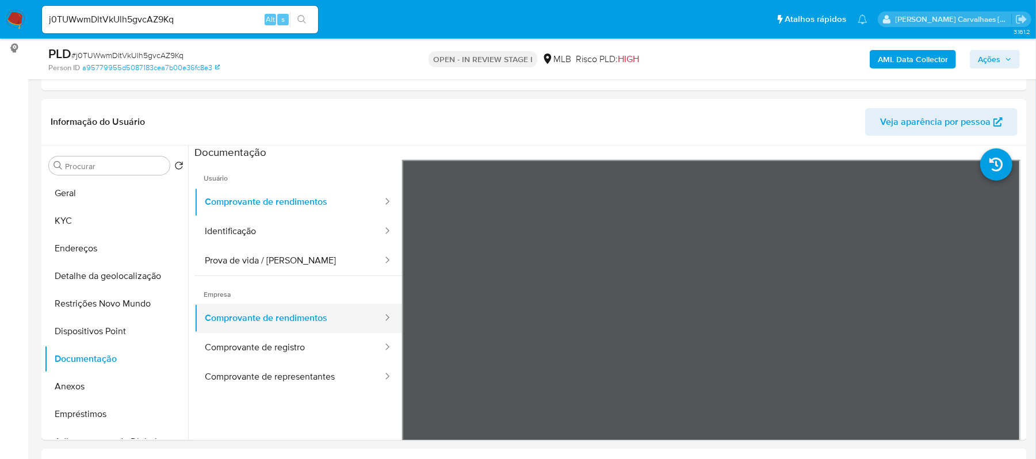
click at [270, 328] on button "Comprovante de rendimentos" at bounding box center [288, 318] width 189 height 29
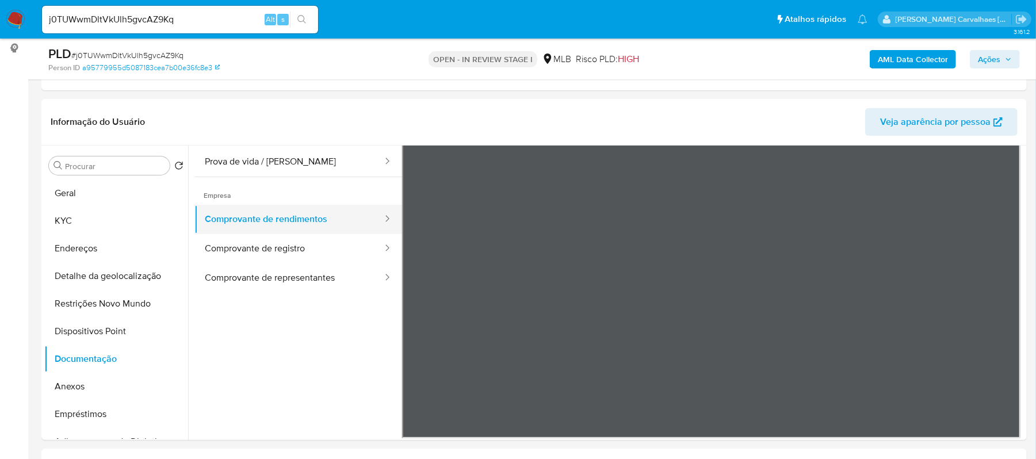
scroll to position [100, 0]
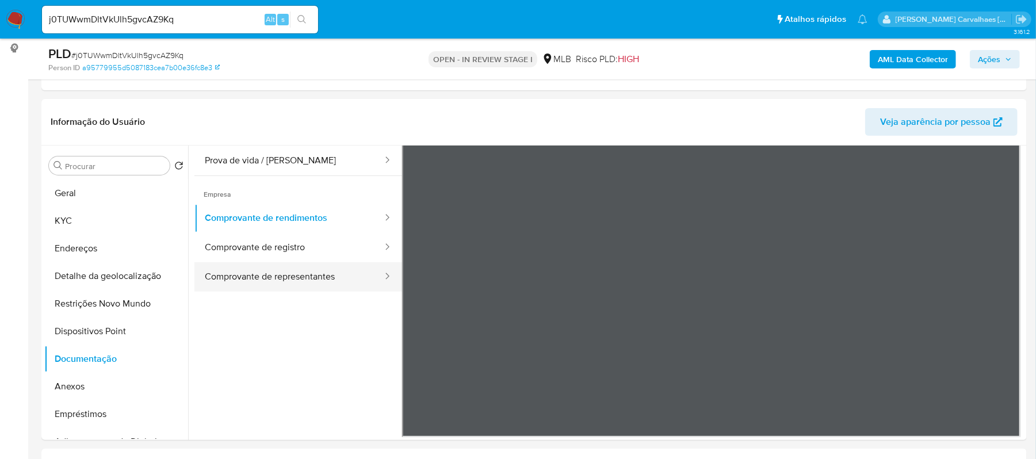
click at [268, 286] on button "Comprovante de representantes" at bounding box center [288, 276] width 189 height 29
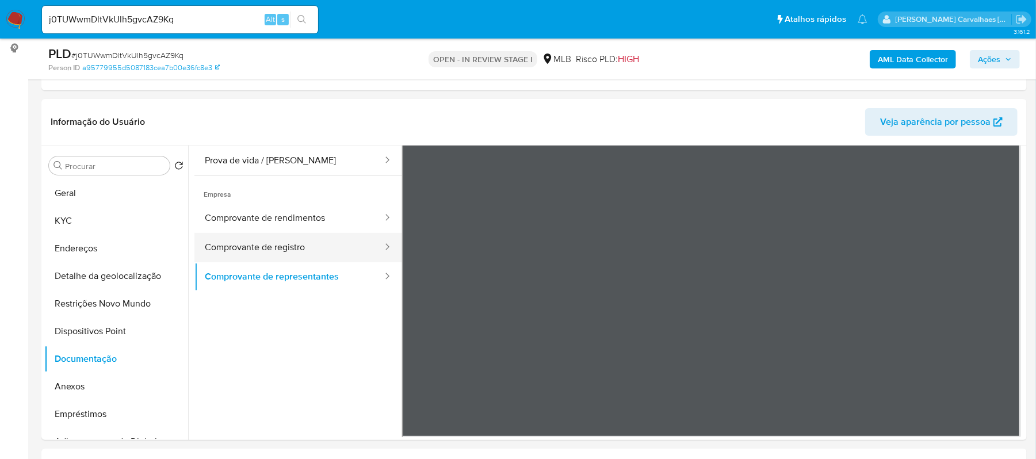
click at [307, 242] on button "Comprovante de registro" at bounding box center [288, 247] width 189 height 29
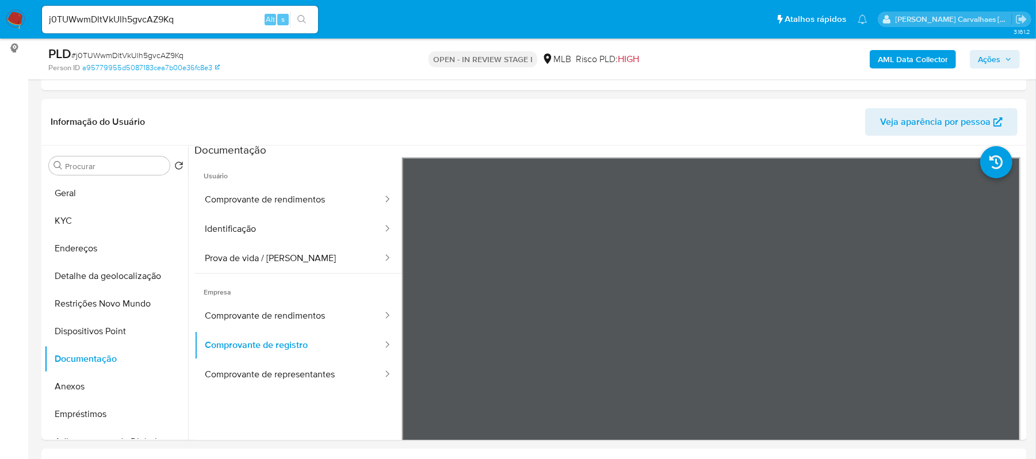
scroll to position [0, 0]
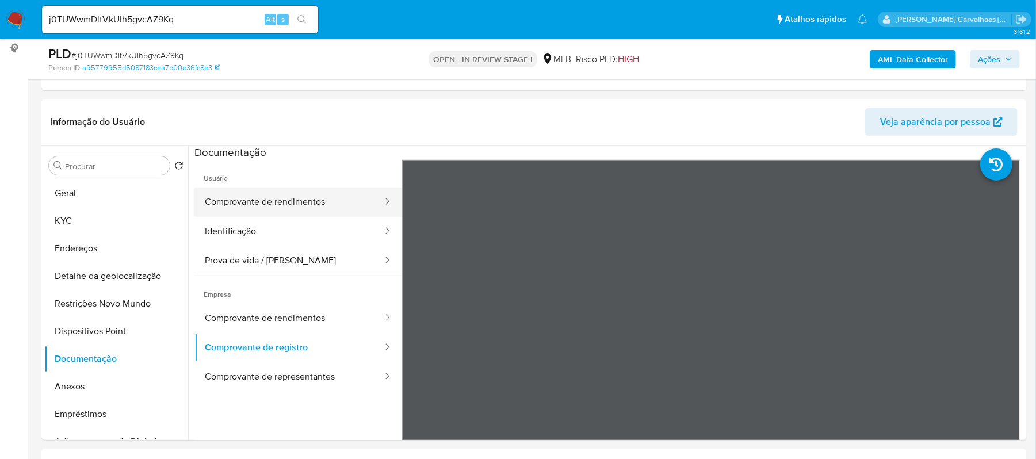
click at [310, 205] on button "Comprovante de rendimentos" at bounding box center [288, 201] width 189 height 29
